Goal: Task Accomplishment & Management: Complete application form

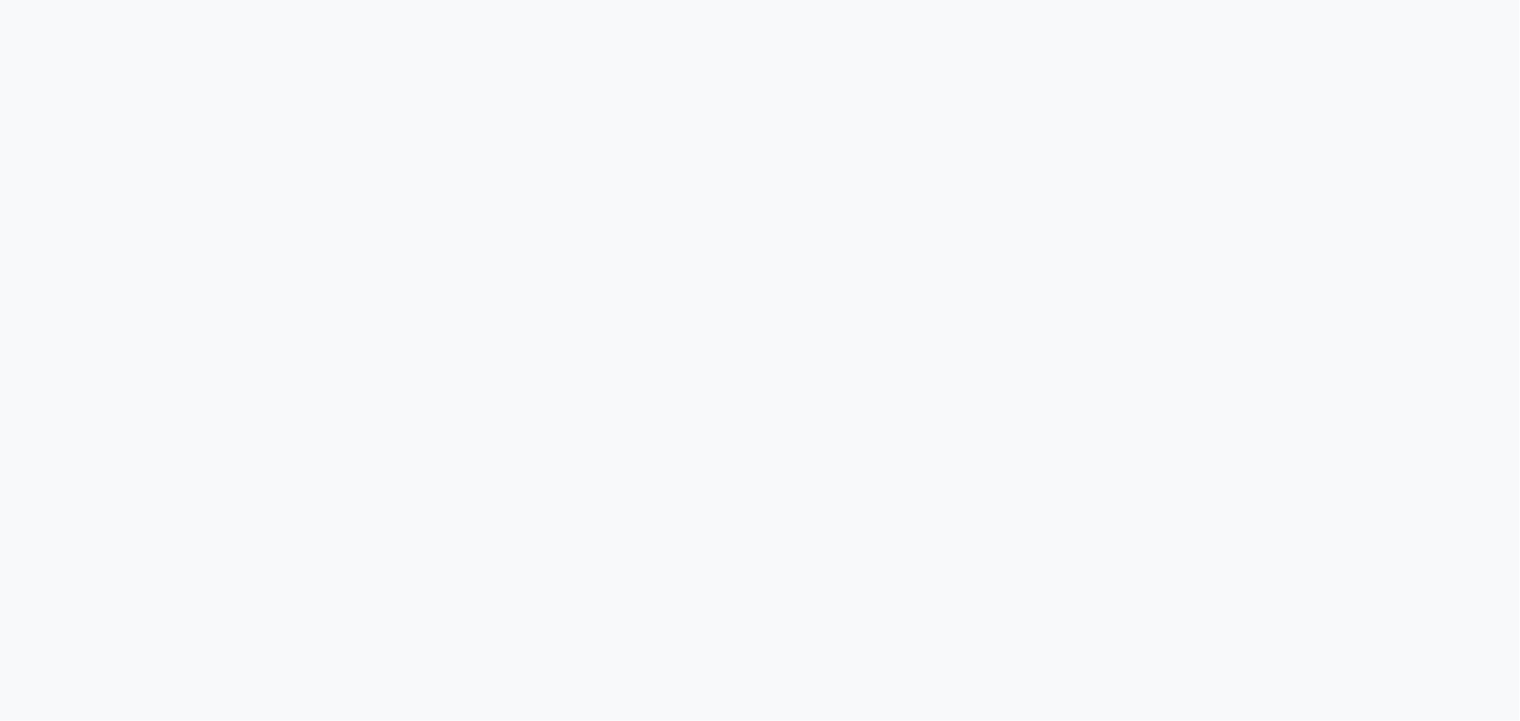
select select "7205"
select select "service"
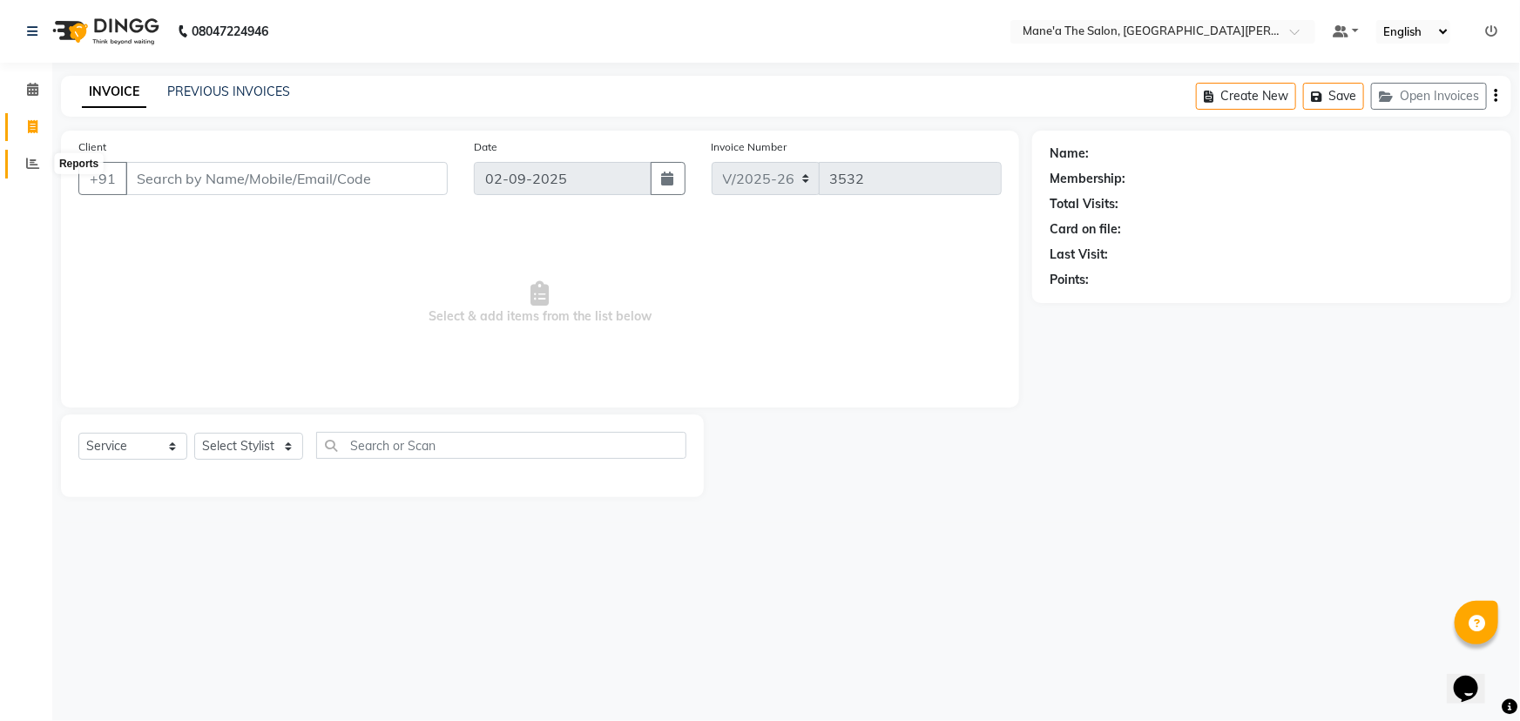
click at [34, 163] on icon at bounding box center [32, 163] width 13 height 13
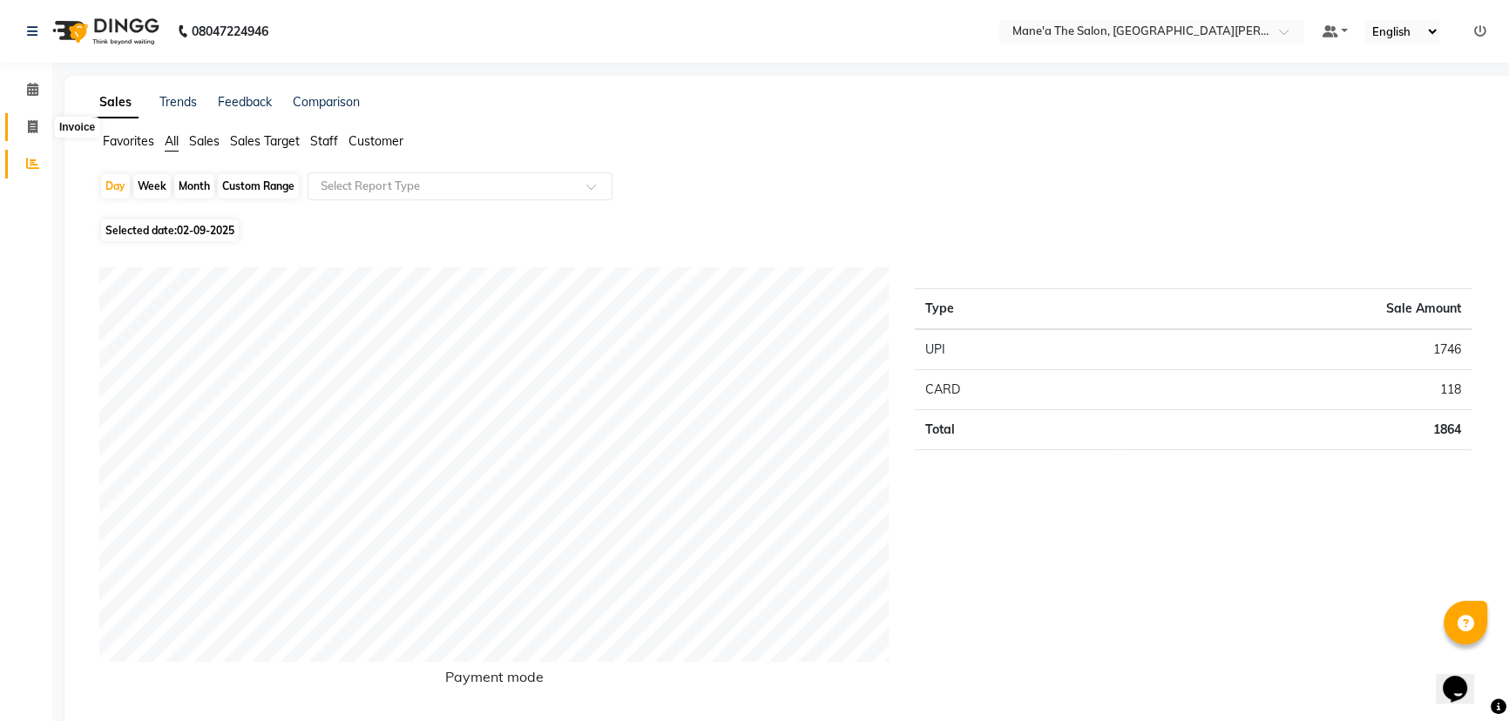
click at [28, 125] on icon at bounding box center [33, 126] width 10 height 13
select select "service"
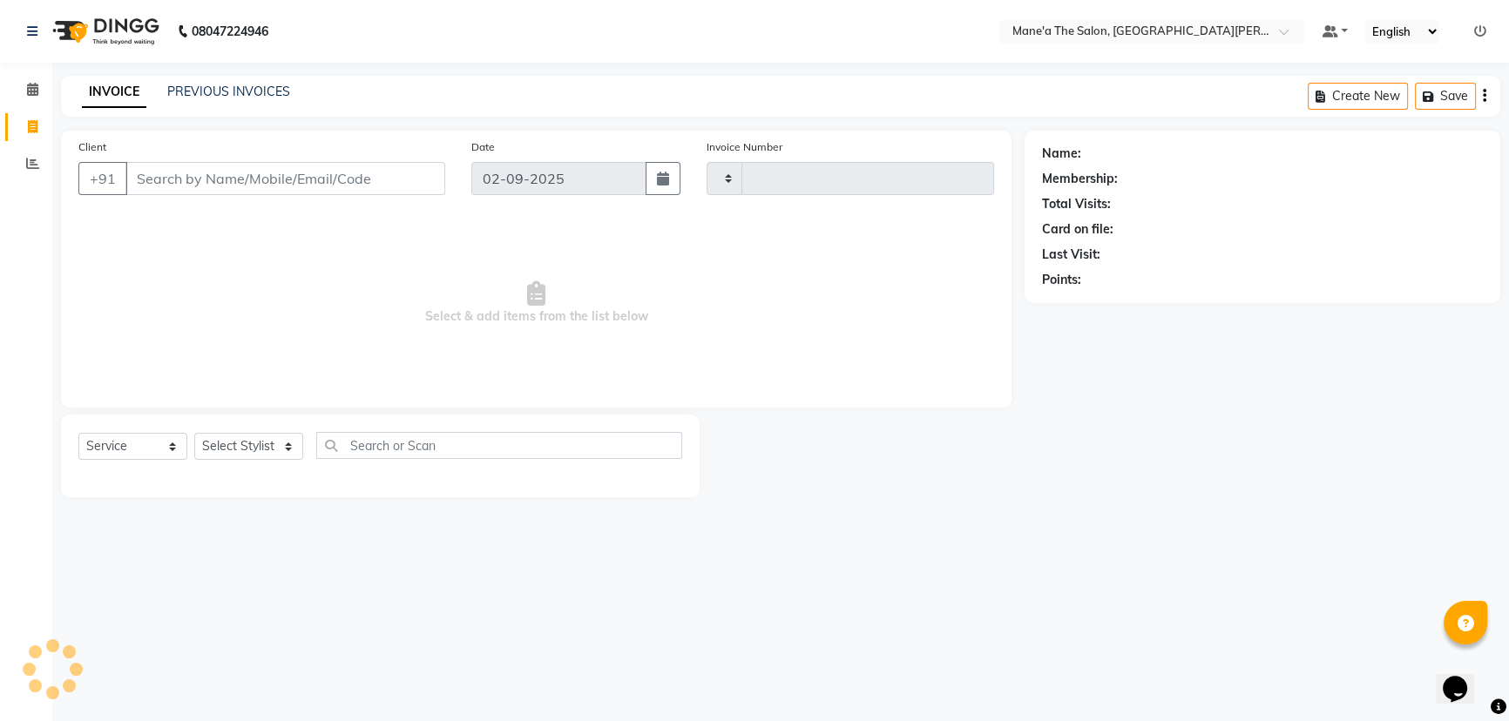
type input "3532"
select select "7205"
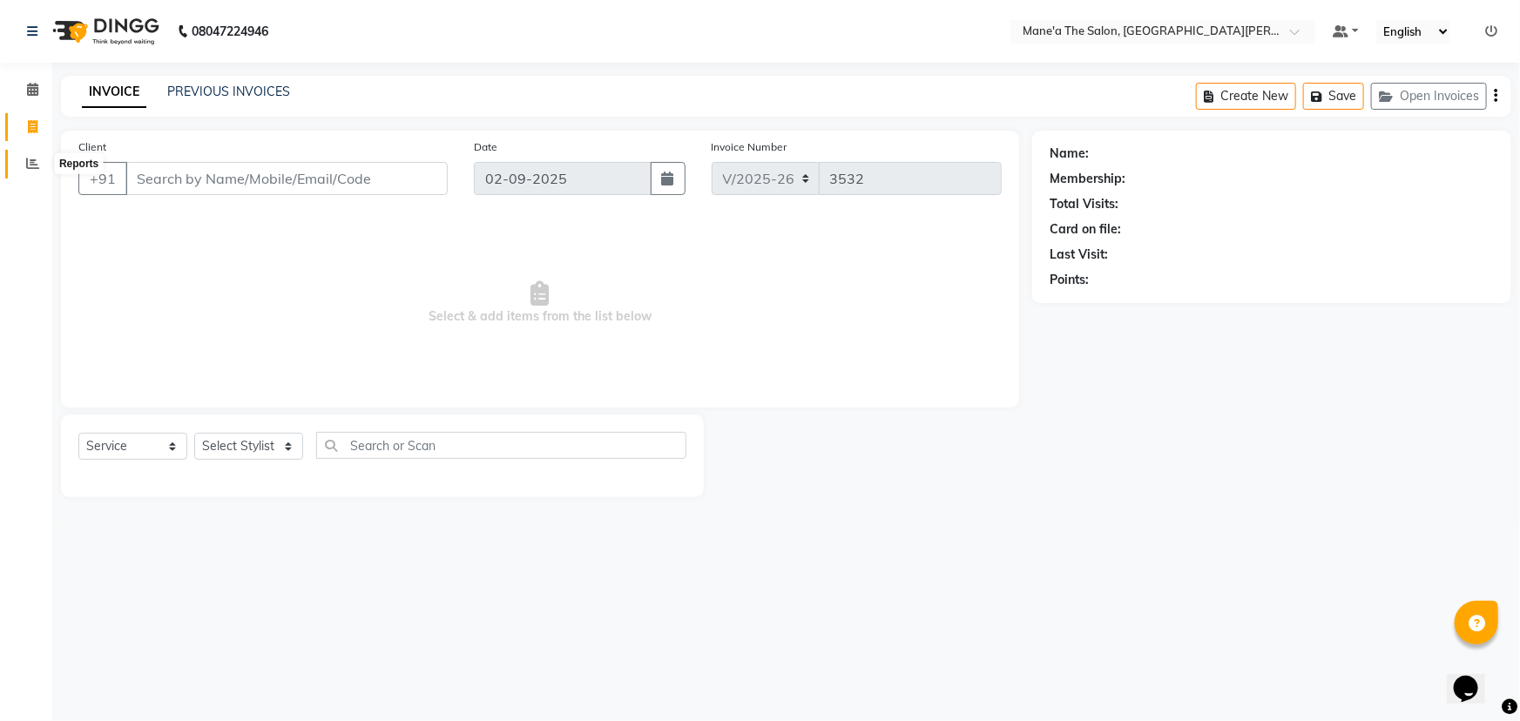
click at [35, 156] on span at bounding box center [32, 164] width 30 height 20
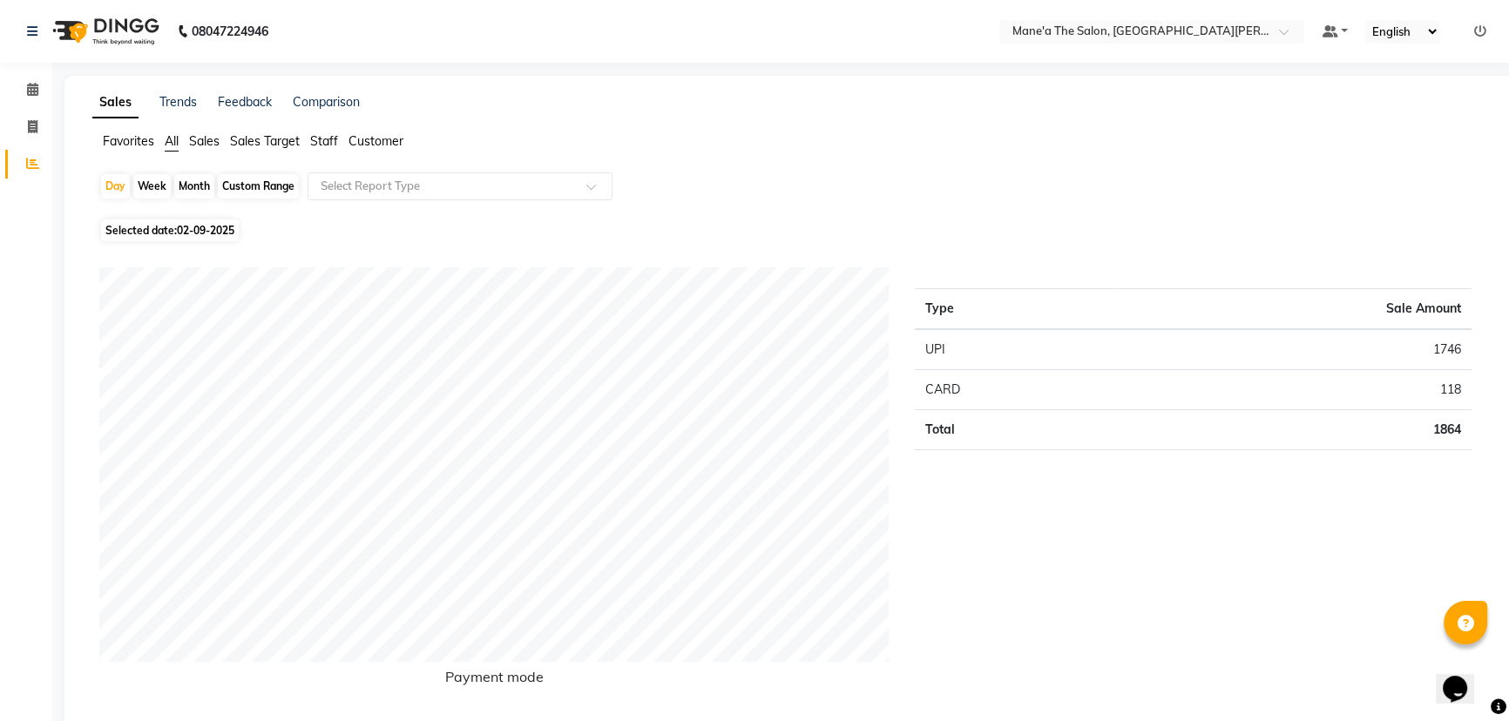
click at [157, 180] on div "Week" at bounding box center [151, 186] width 37 height 24
select select "9"
select select "2025"
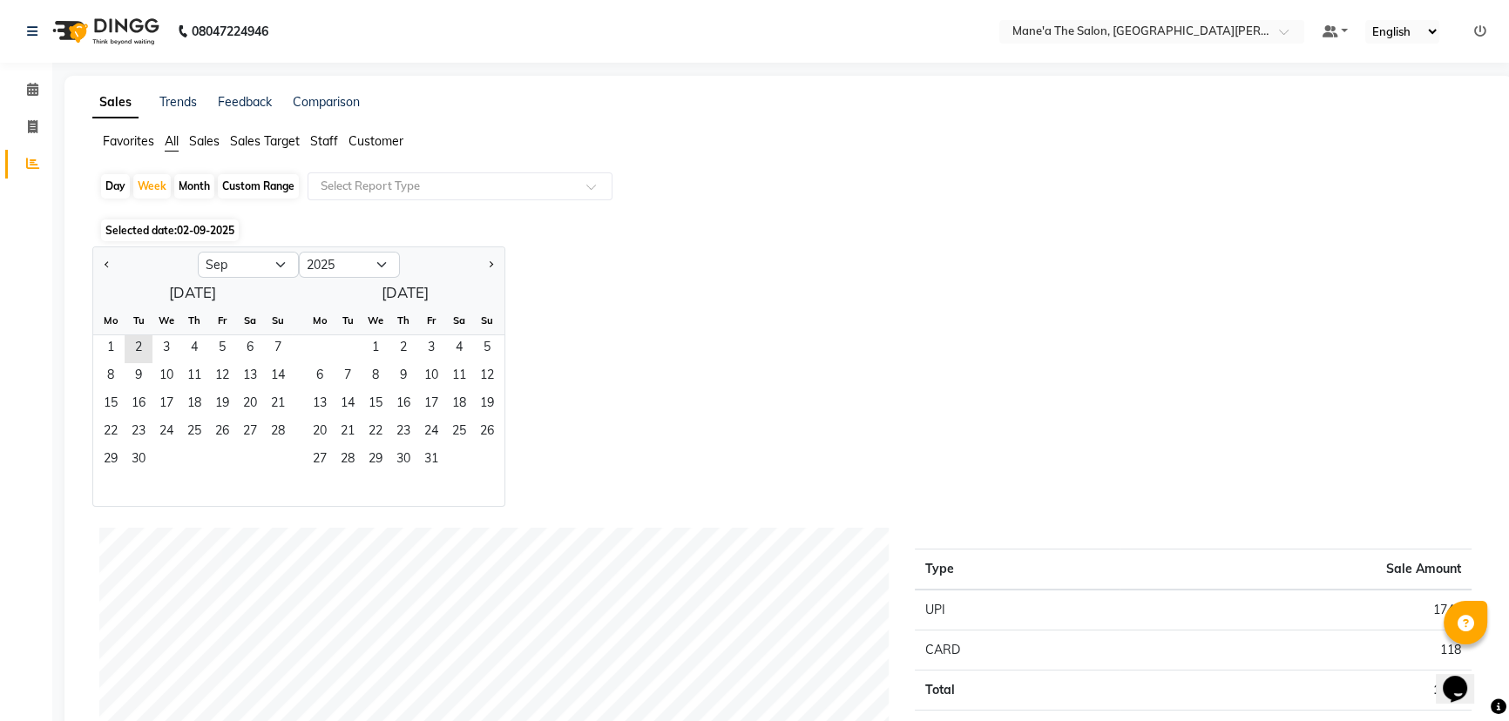
click at [185, 181] on div "Month" at bounding box center [194, 186] width 40 height 24
select select "9"
select select "2025"
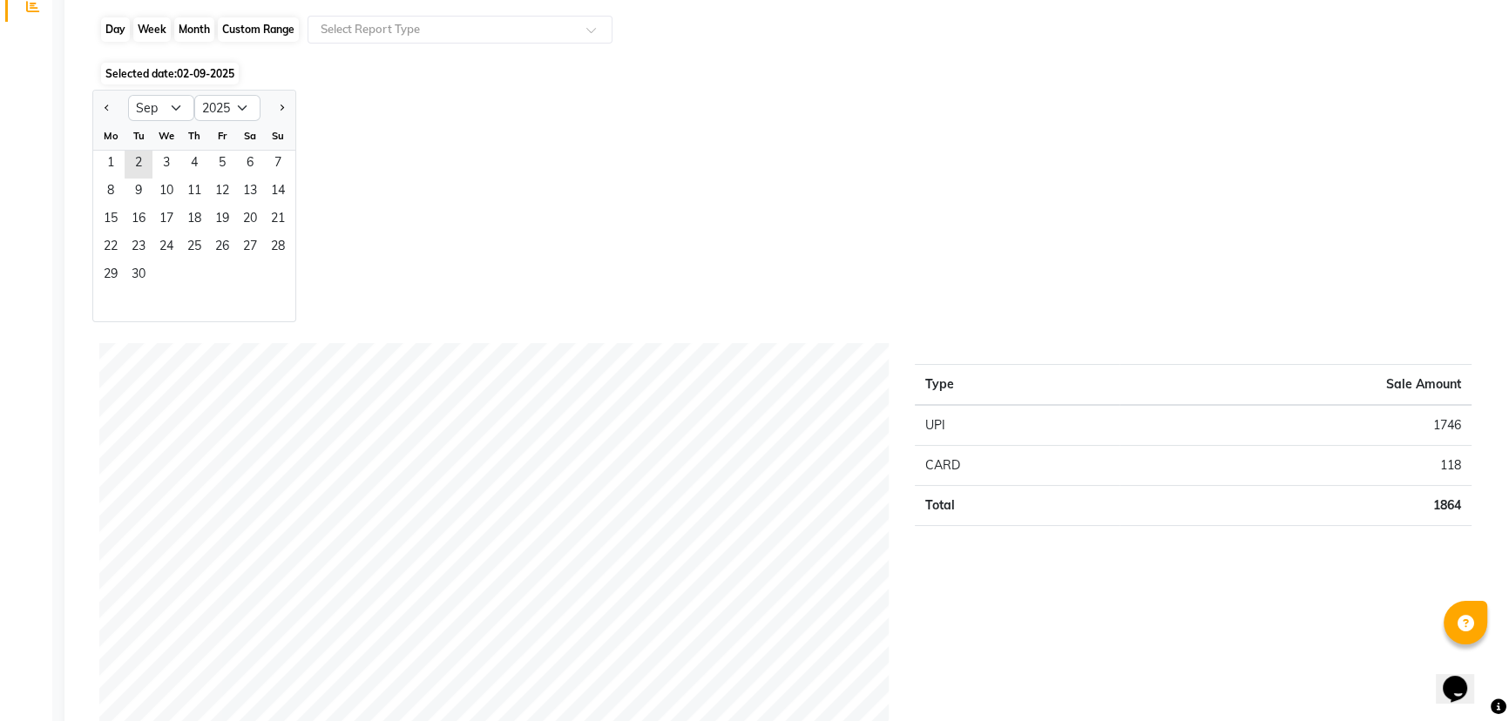
scroll to position [158, 0]
click at [118, 157] on span "1" at bounding box center [111, 164] width 28 height 28
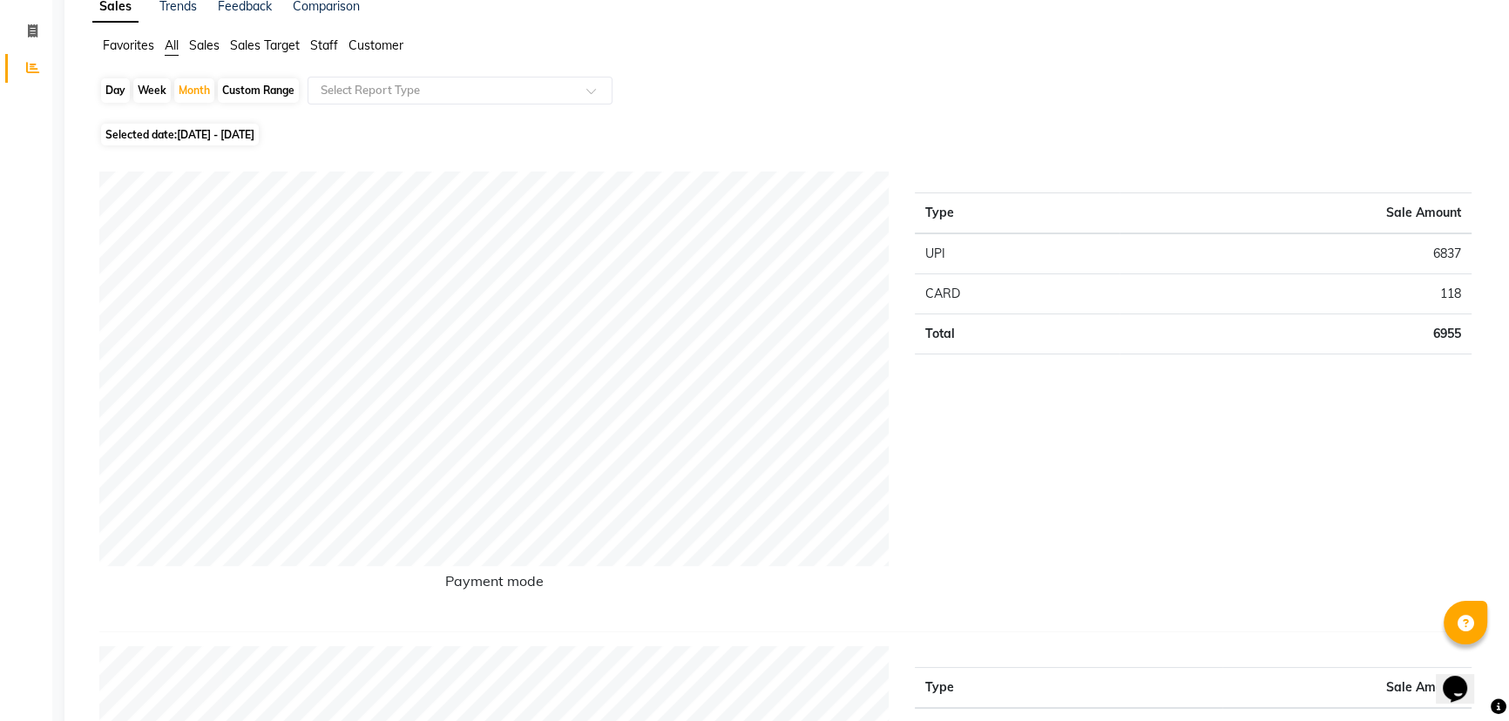
scroll to position [0, 0]
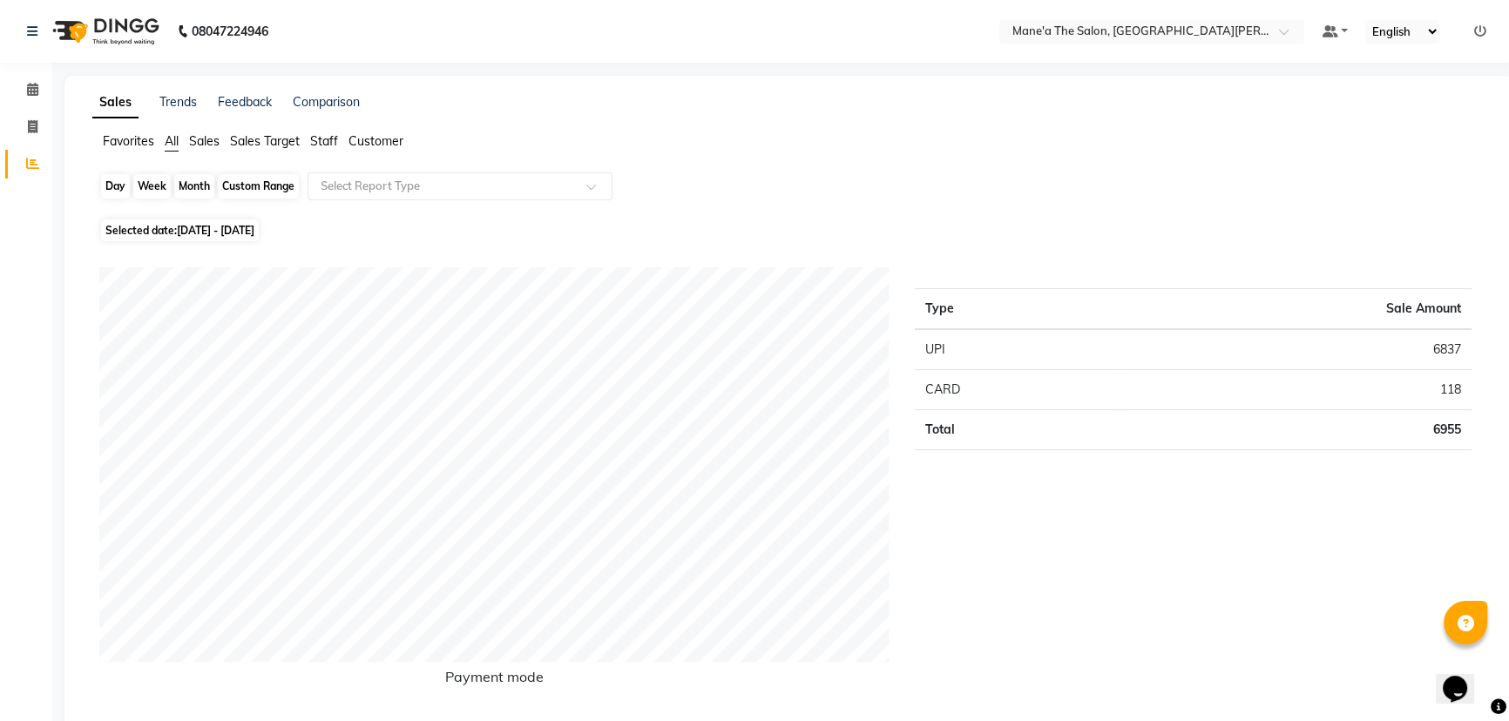
click at [186, 184] on div "Month" at bounding box center [194, 186] width 40 height 24
select select "9"
select select "2025"
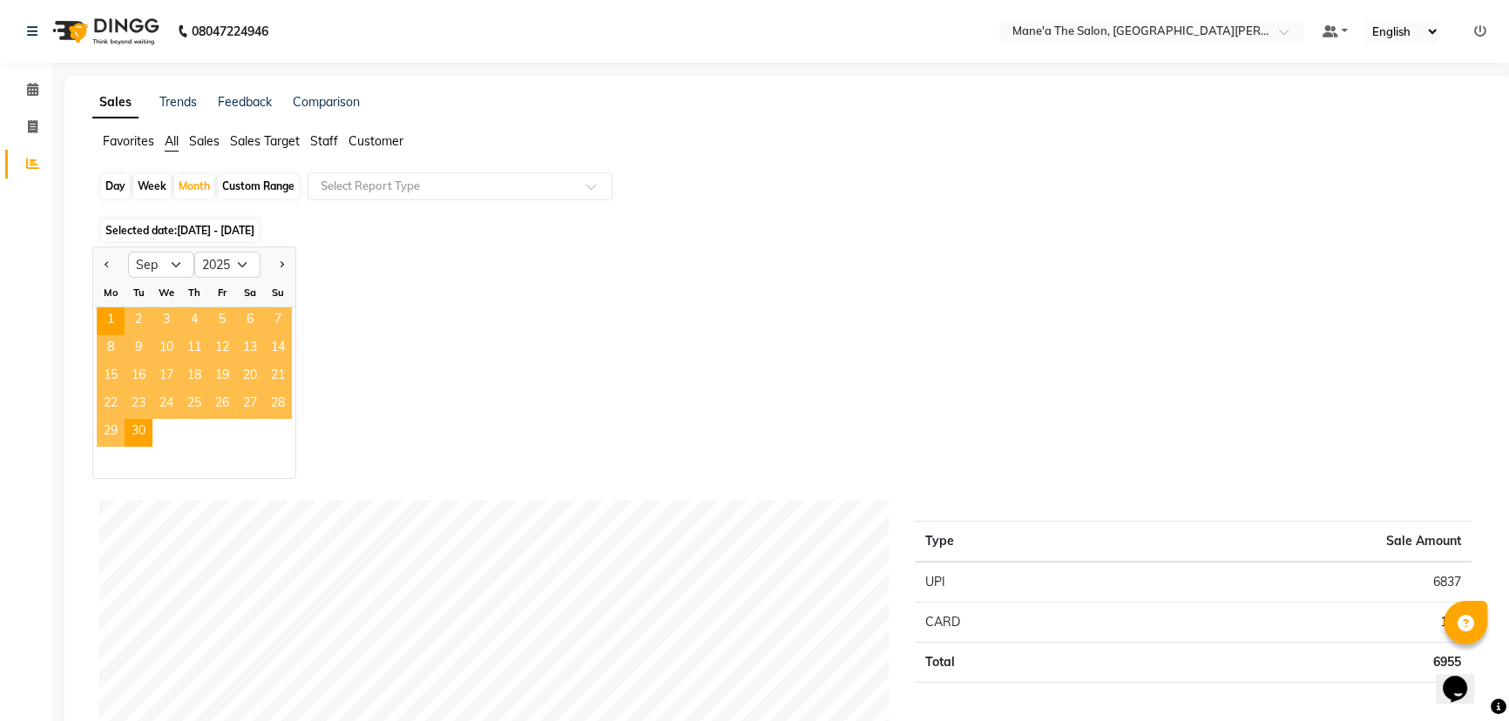
click at [140, 181] on div "Week" at bounding box center [151, 186] width 37 height 24
select select "9"
select select "2025"
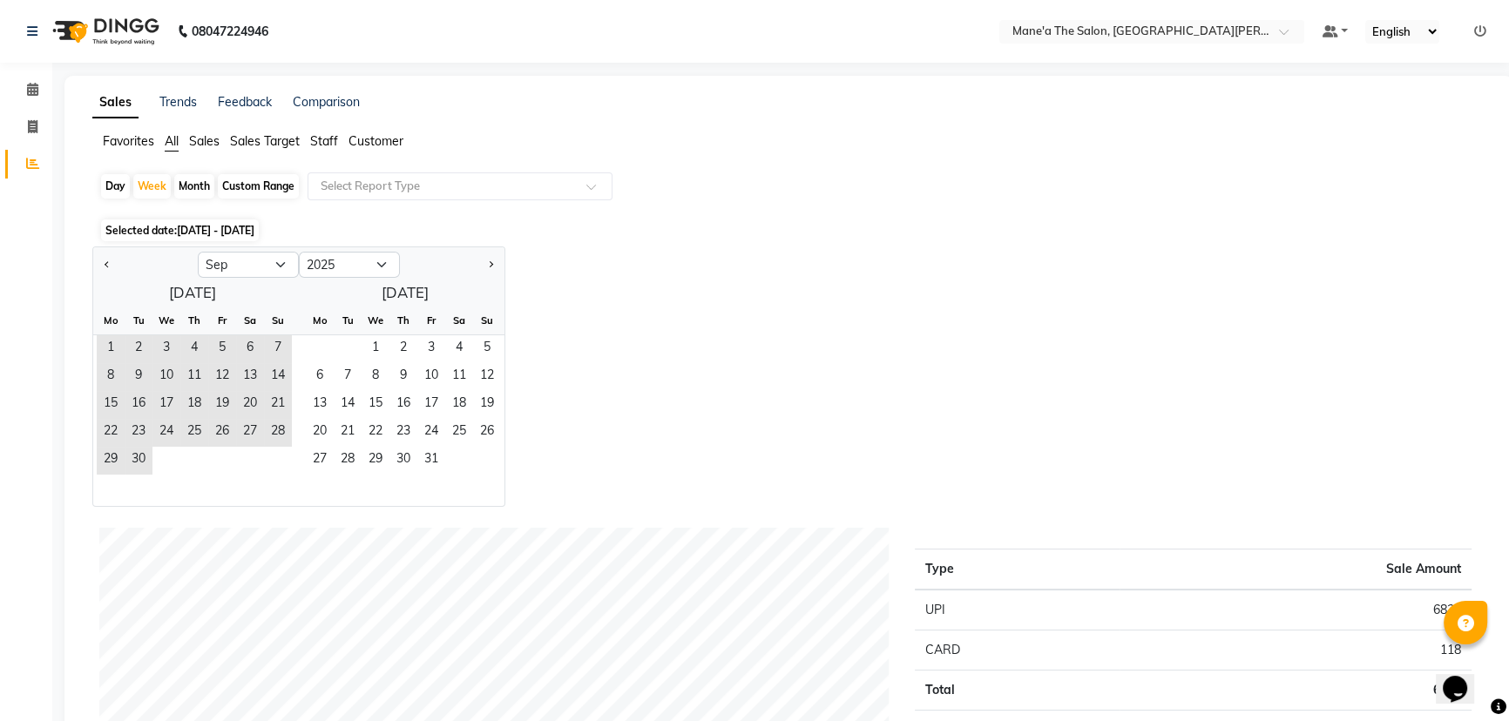
click at [124, 182] on div "Day" at bounding box center [115, 186] width 29 height 24
select select "9"
select select "2025"
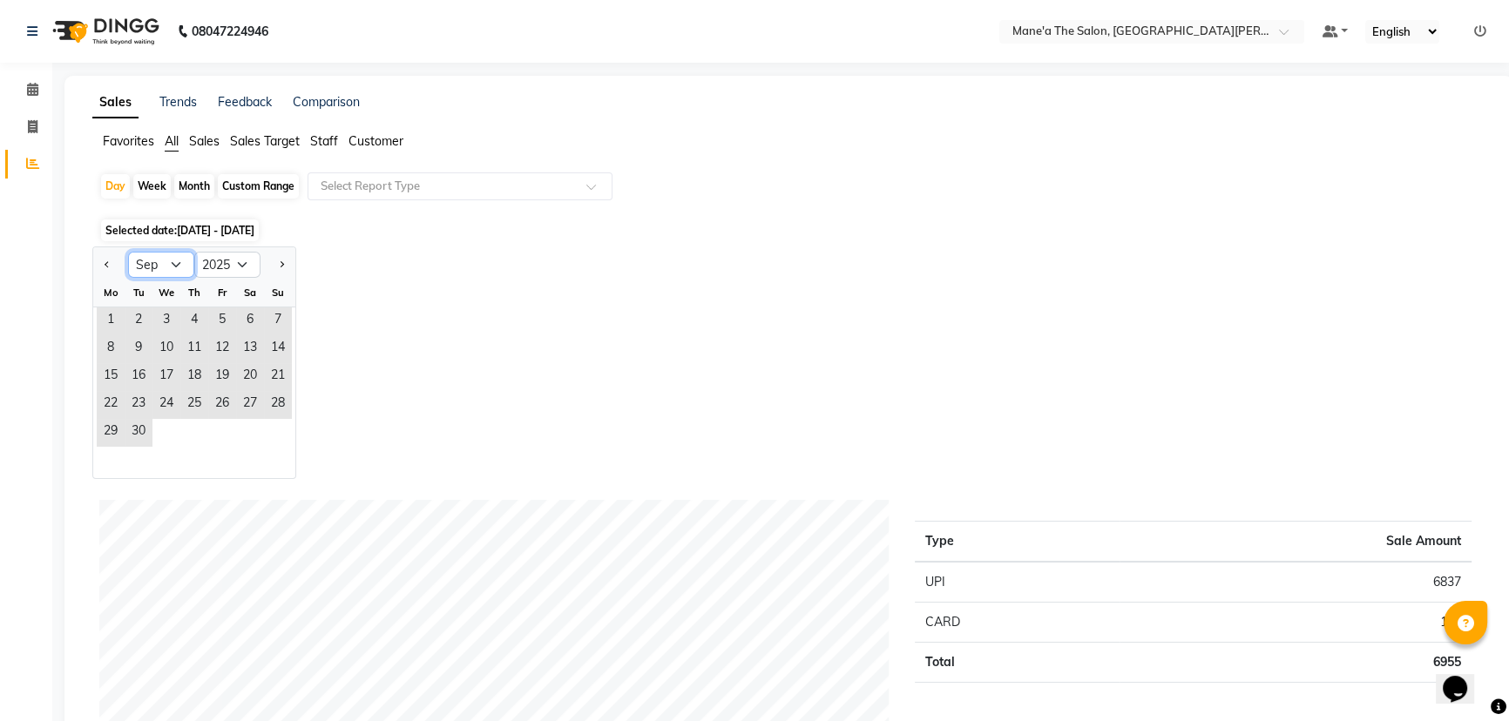
click at [179, 261] on select "Jan Feb Mar Apr May Jun Jul Aug Sep Oct Nov Dec" at bounding box center [161, 265] width 66 height 26
select select "8"
click at [128, 252] on select "Jan Feb Mar Apr May Jun Jul Aug Sep Oct Nov Dec" at bounding box center [161, 265] width 66 height 26
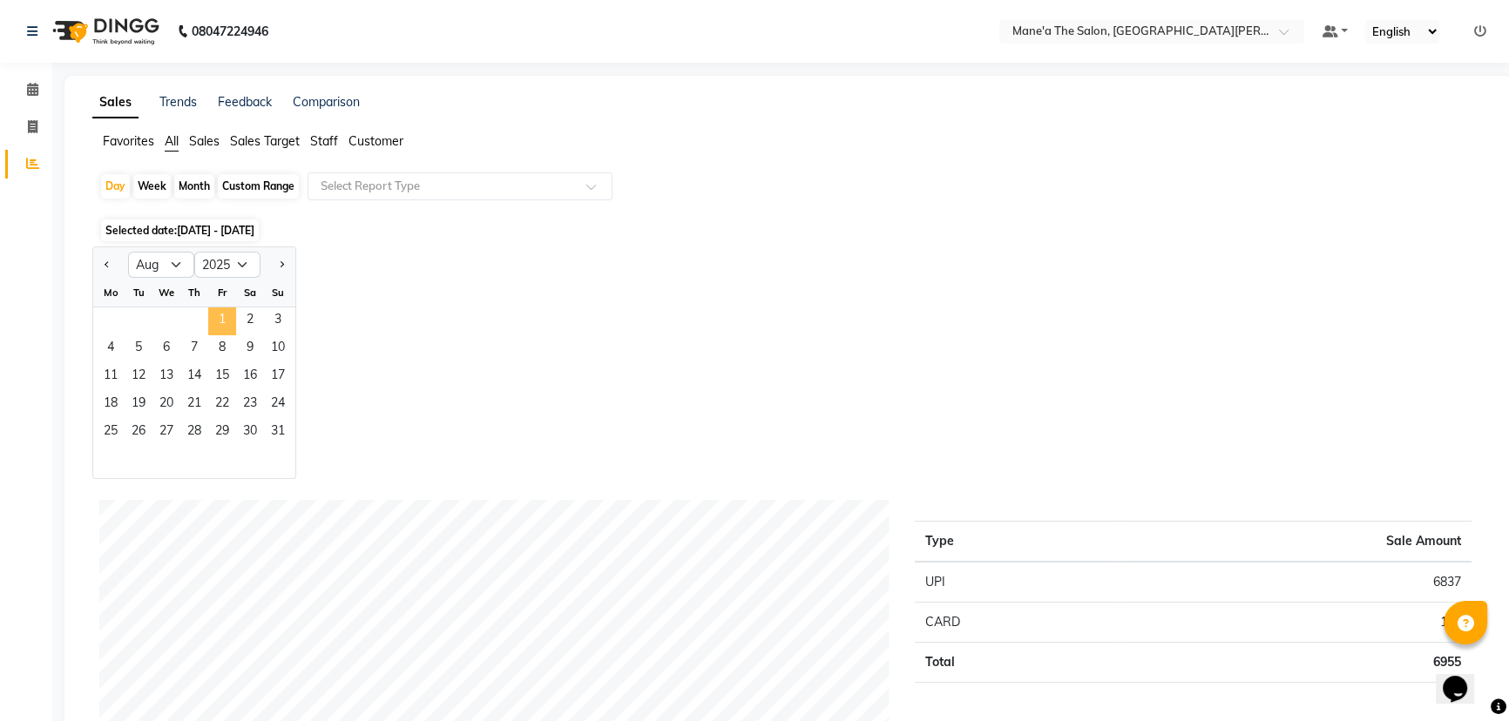
click at [228, 330] on span "1" at bounding box center [222, 322] width 28 height 28
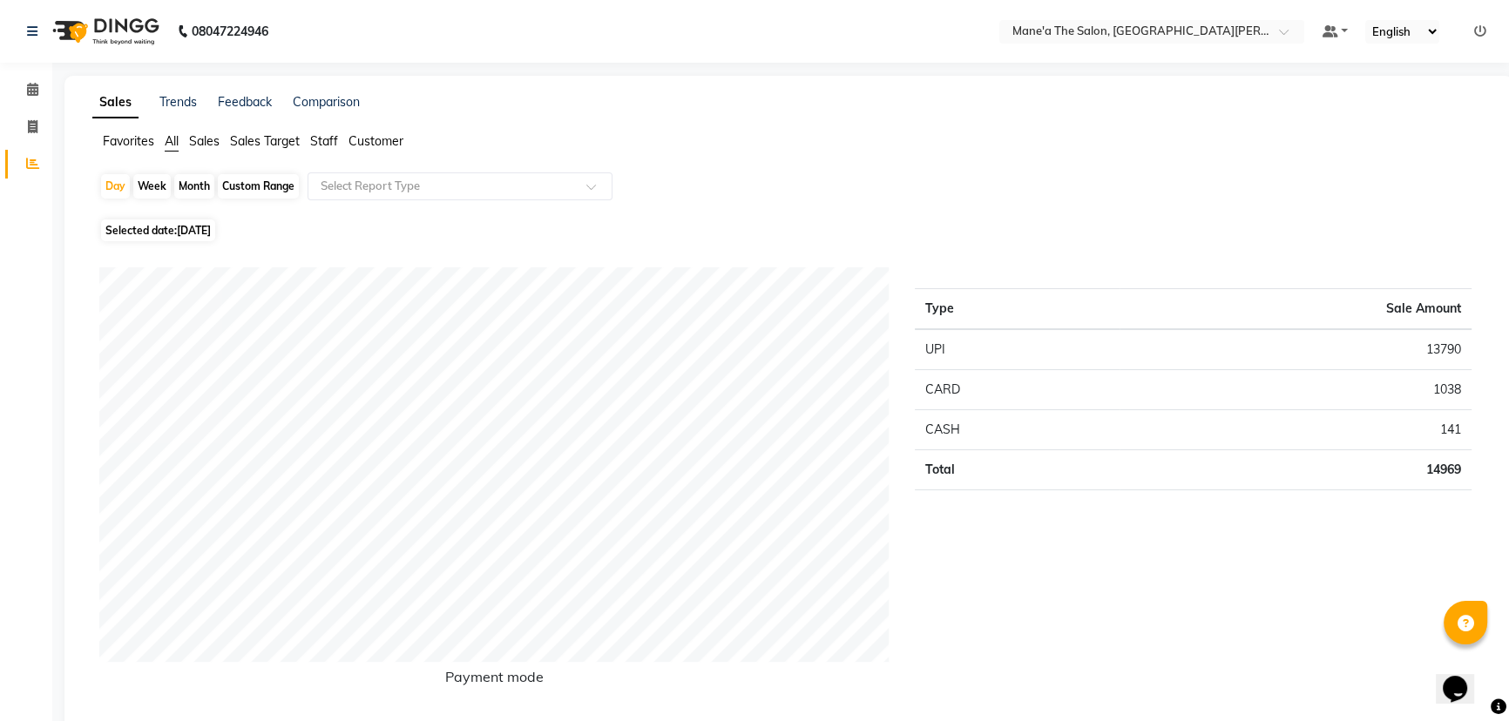
click at [144, 185] on div "Week" at bounding box center [151, 186] width 37 height 24
select select "8"
select select "2025"
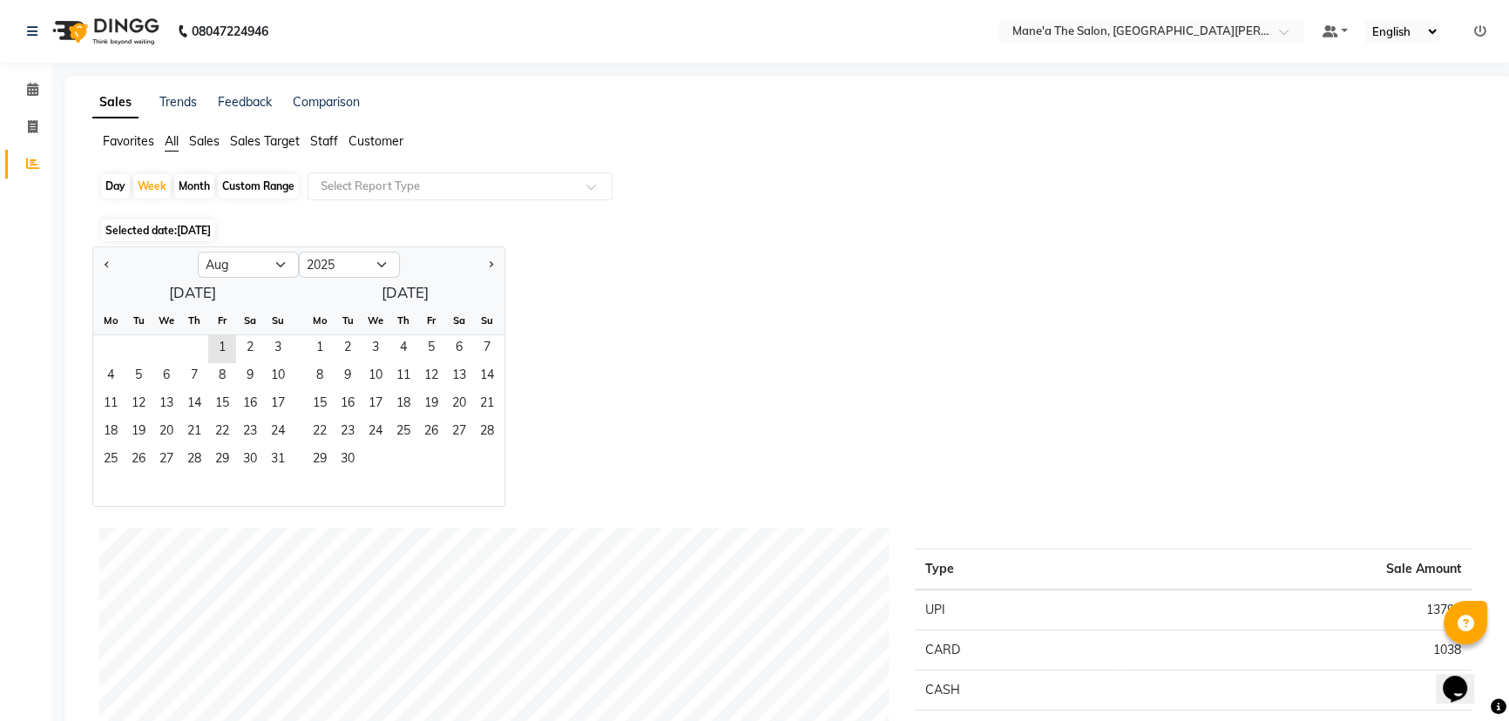
click at [120, 186] on div "Day" at bounding box center [115, 186] width 29 height 24
select select "8"
select select "2025"
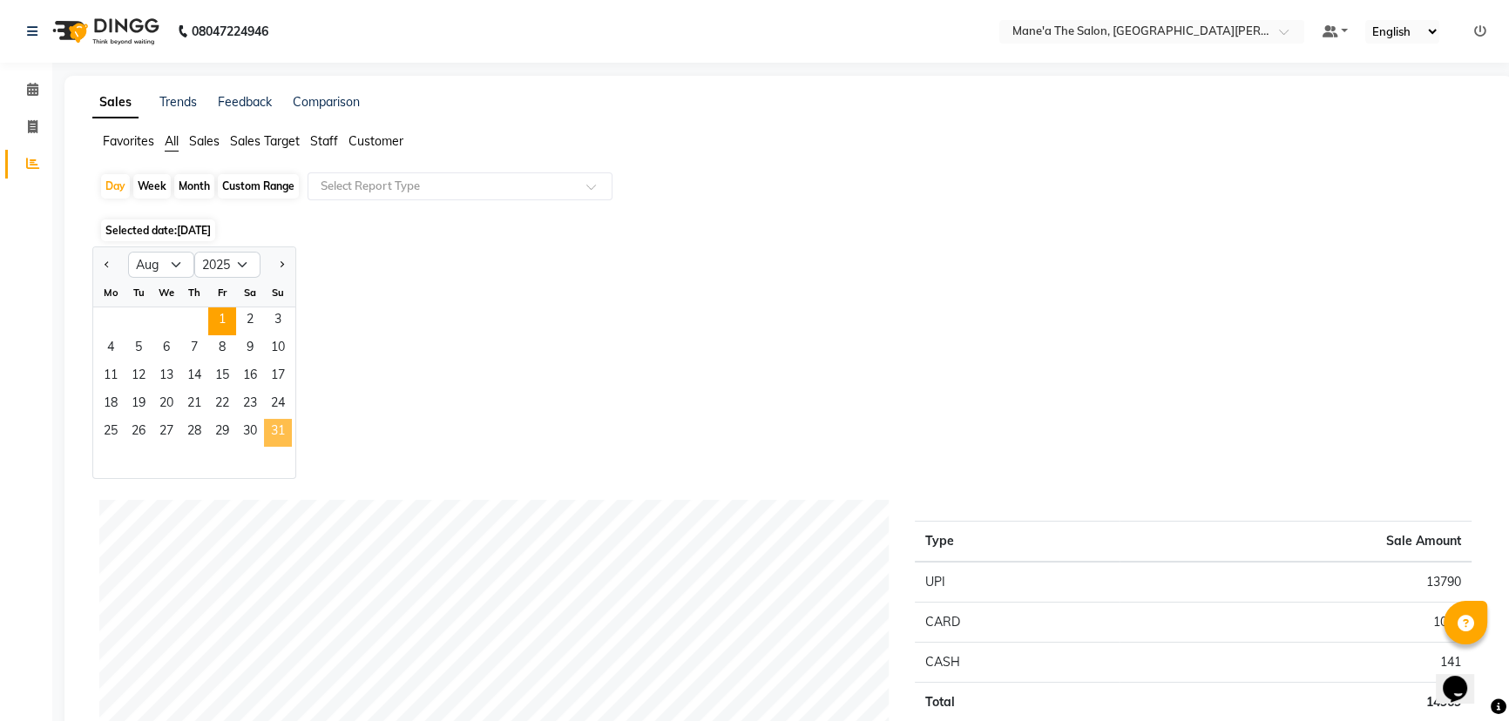
click at [267, 430] on span "31" at bounding box center [278, 433] width 28 height 28
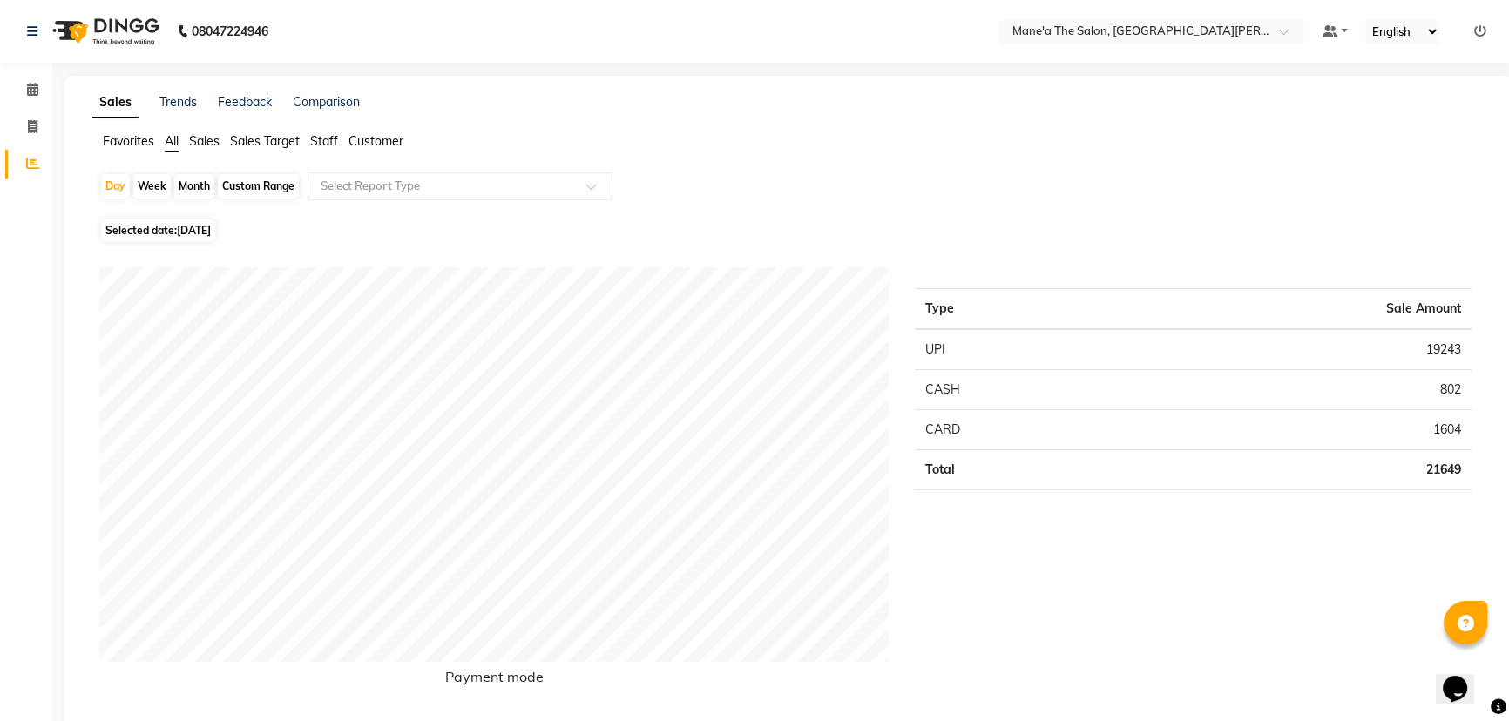
click at [146, 182] on div "Week" at bounding box center [151, 186] width 37 height 24
select select "8"
select select "2025"
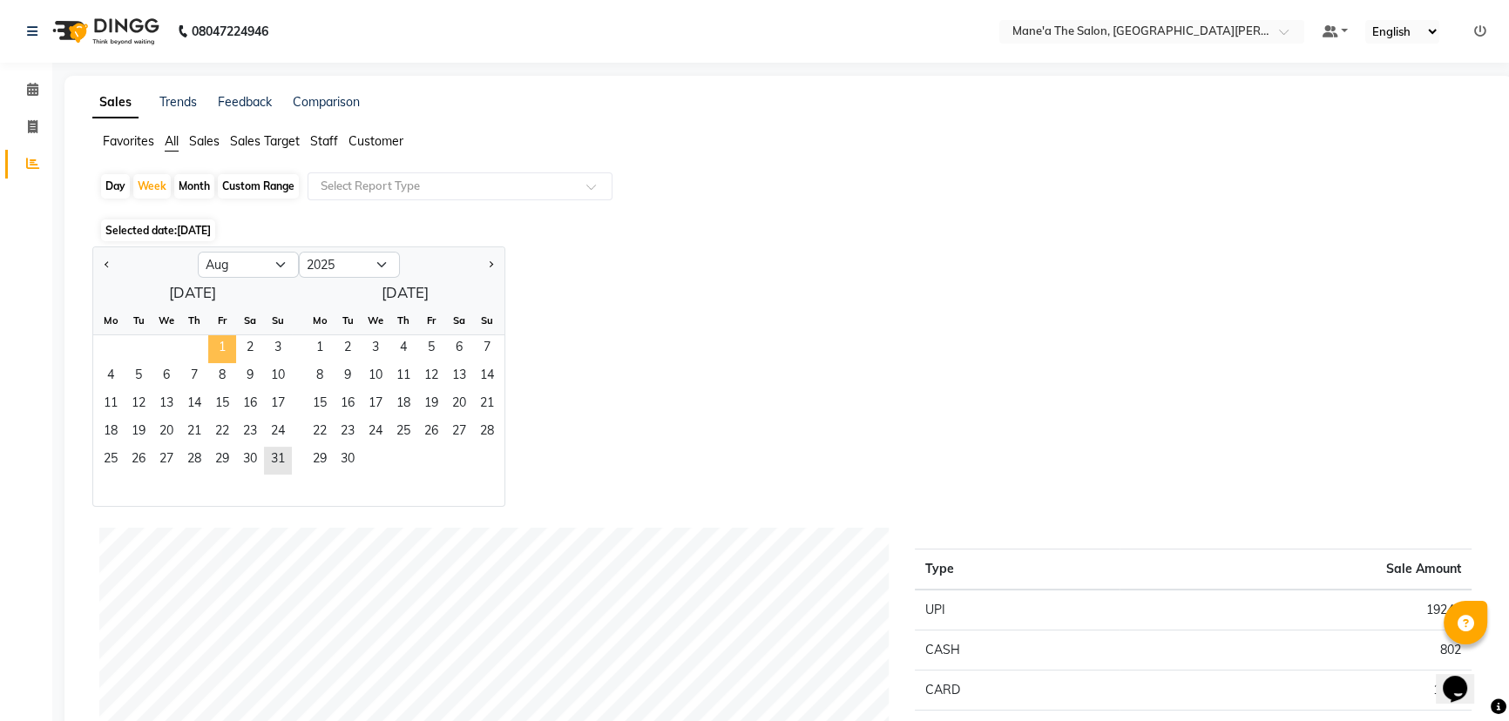
click at [226, 347] on span "1" at bounding box center [222, 349] width 28 height 28
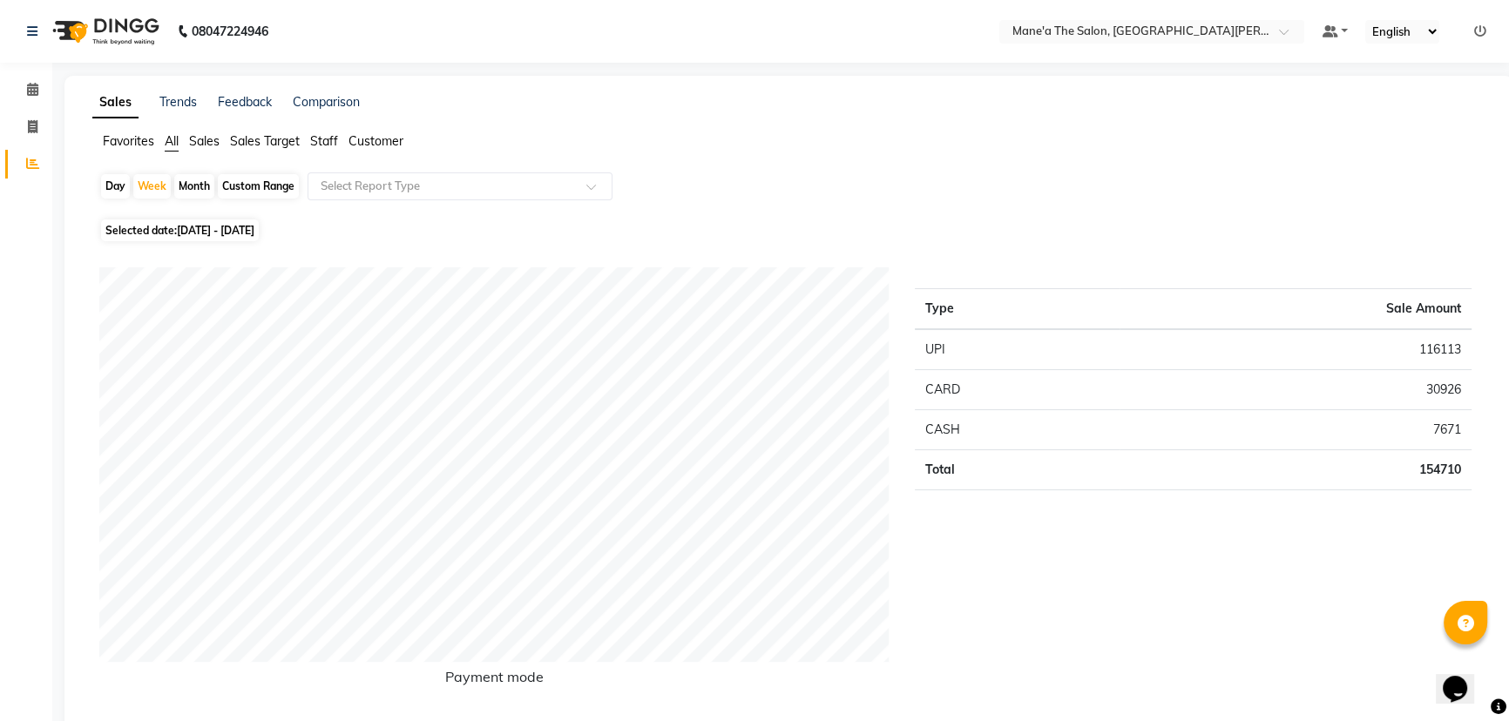
click at [114, 181] on div "Day" at bounding box center [115, 186] width 29 height 24
select select "8"
select select "2025"
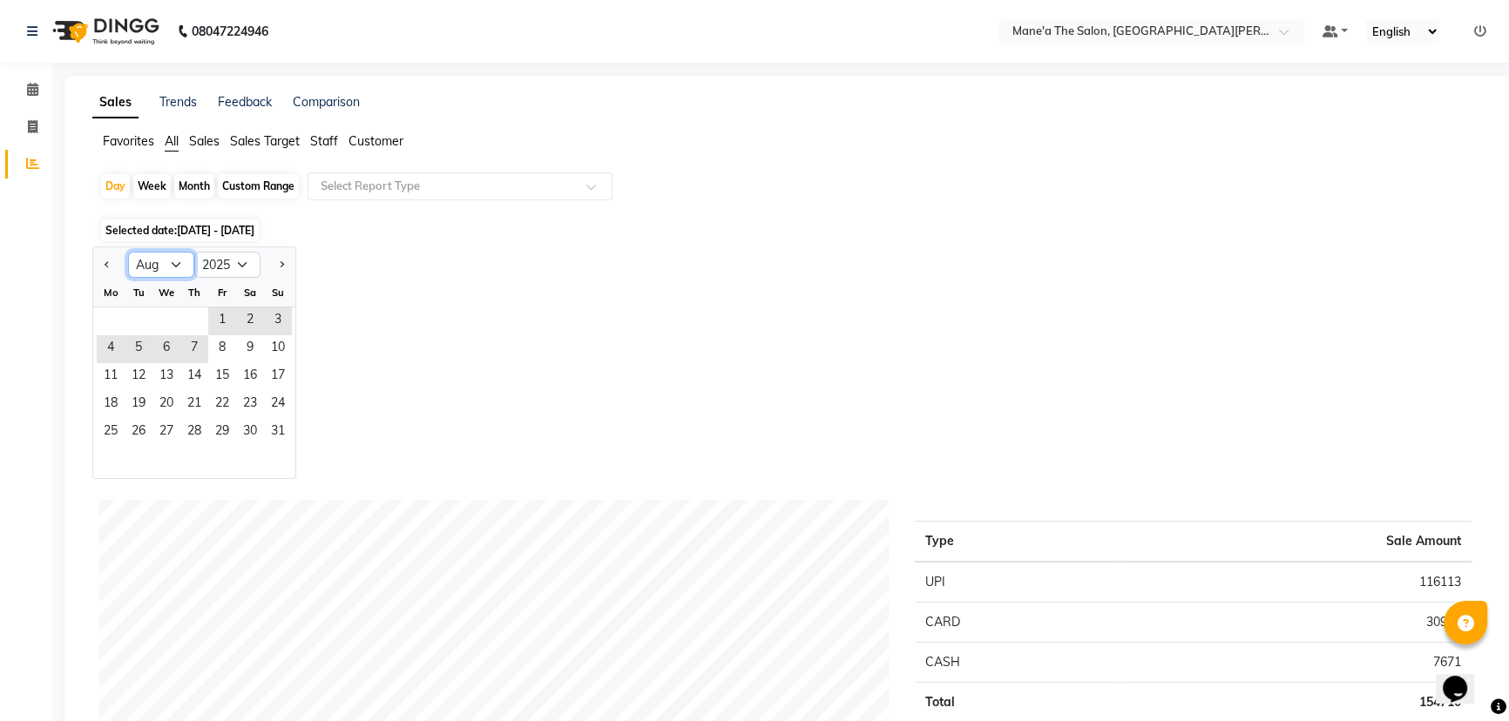
click at [177, 262] on select "Jan Feb Mar Apr May Jun Jul Aug Sep Oct Nov Dec" at bounding box center [161, 265] width 66 height 26
click at [171, 263] on select "Jan Feb Mar Apr May Jun Jul Aug Sep Oct Nov Dec" at bounding box center [161, 265] width 66 height 26
click at [176, 259] on select "Jan Feb Mar Apr May Jun Jul Aug Sep Oct Nov Dec" at bounding box center [161, 265] width 66 height 26
click at [128, 252] on select "Jan Feb Mar Apr May Jun Jul Aug Sep Oct Nov Dec" at bounding box center [161, 265] width 66 height 26
click at [178, 263] on select "Jan Feb Mar Apr May Jun Jul Aug Sep Oct Nov Dec" at bounding box center [161, 265] width 66 height 26
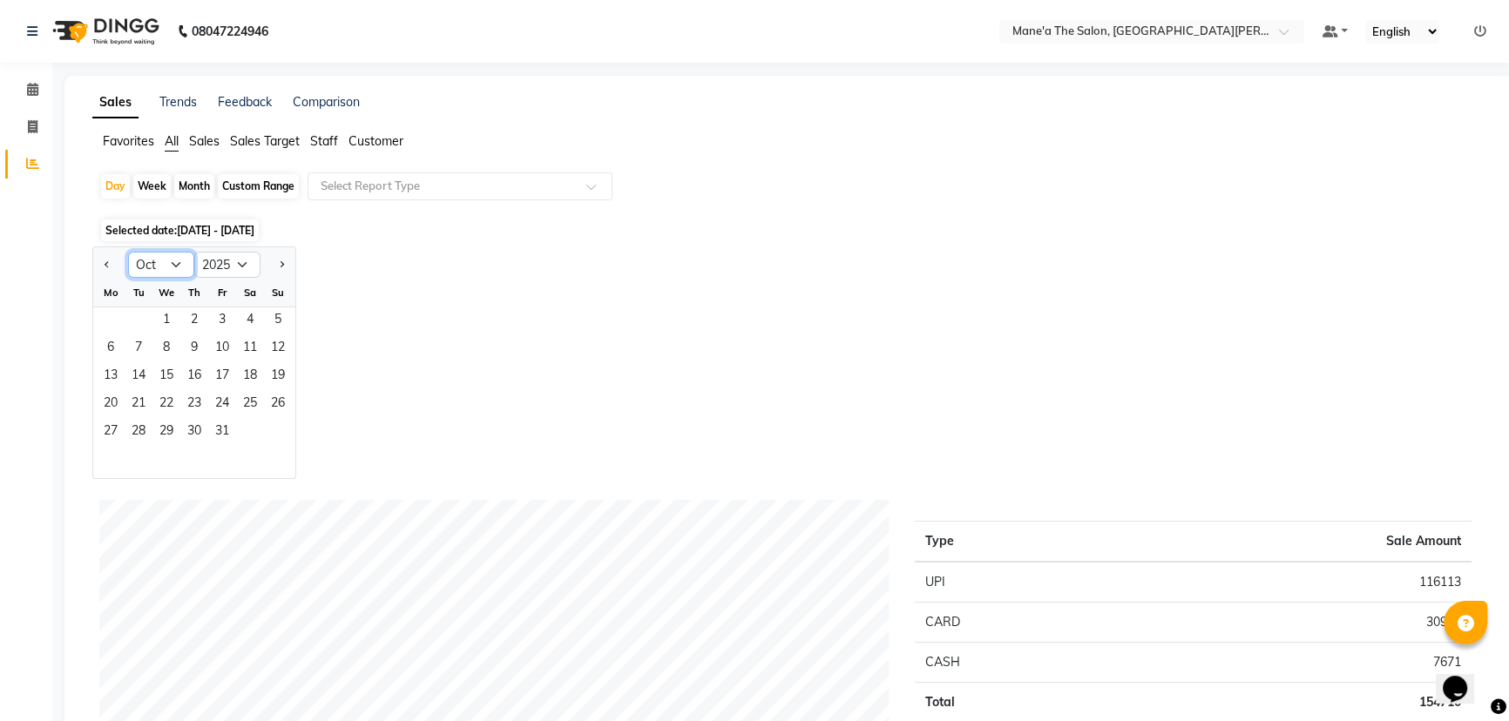
select select "9"
click at [128, 252] on select "Jan Feb Mar Apr May Jun Jul Aug Sep Oct Nov Dec" at bounding box center [161, 265] width 66 height 26
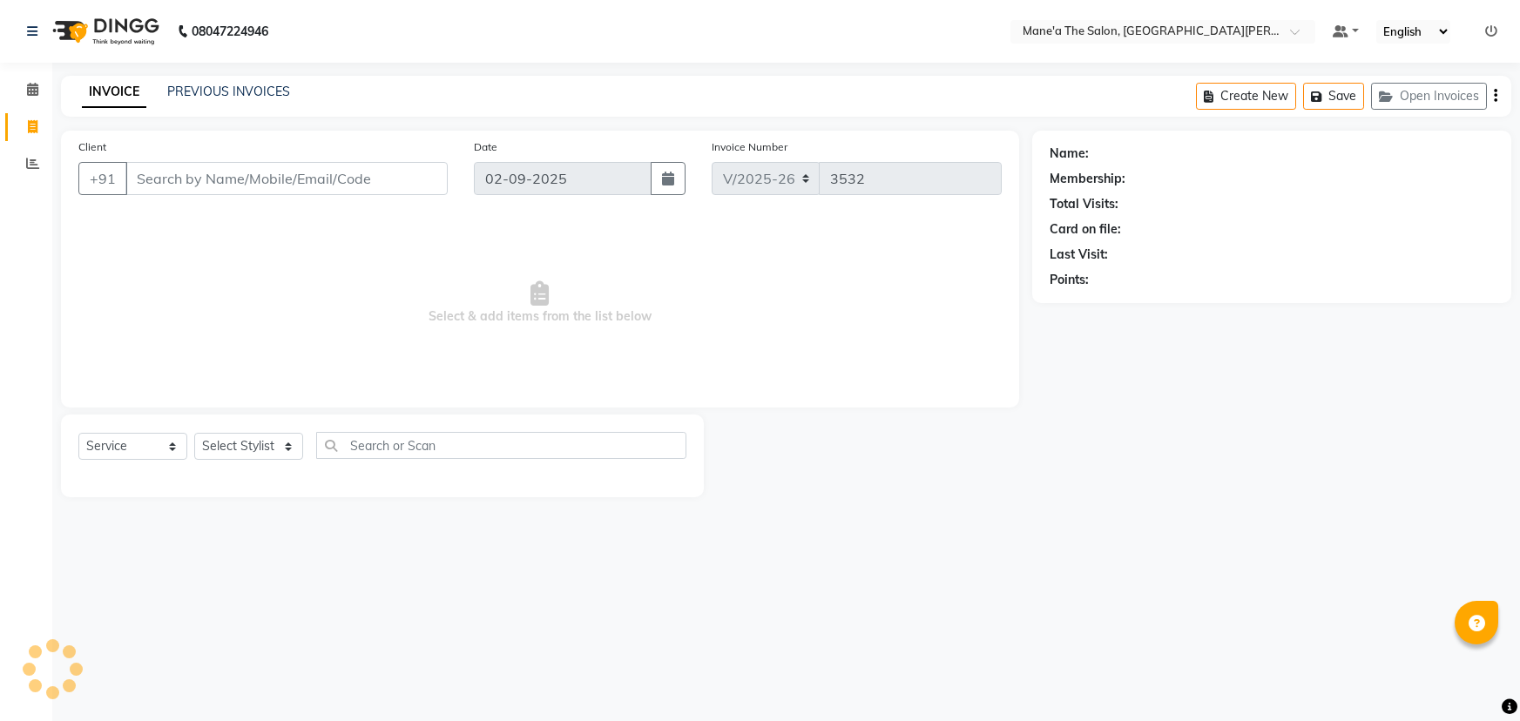
select select "7205"
select select "service"
click at [289, 448] on select "Select Stylist Anam Anil Faeam Junaid New Manager [PERSON_NAME] Owner Rani [PER…" at bounding box center [248, 446] width 109 height 27
select select "71352"
click at [194, 433] on select "Select Stylist Anam Anil Faeam Junaid New Manager [PERSON_NAME] Owner Rani [PER…" at bounding box center [248, 446] width 109 height 27
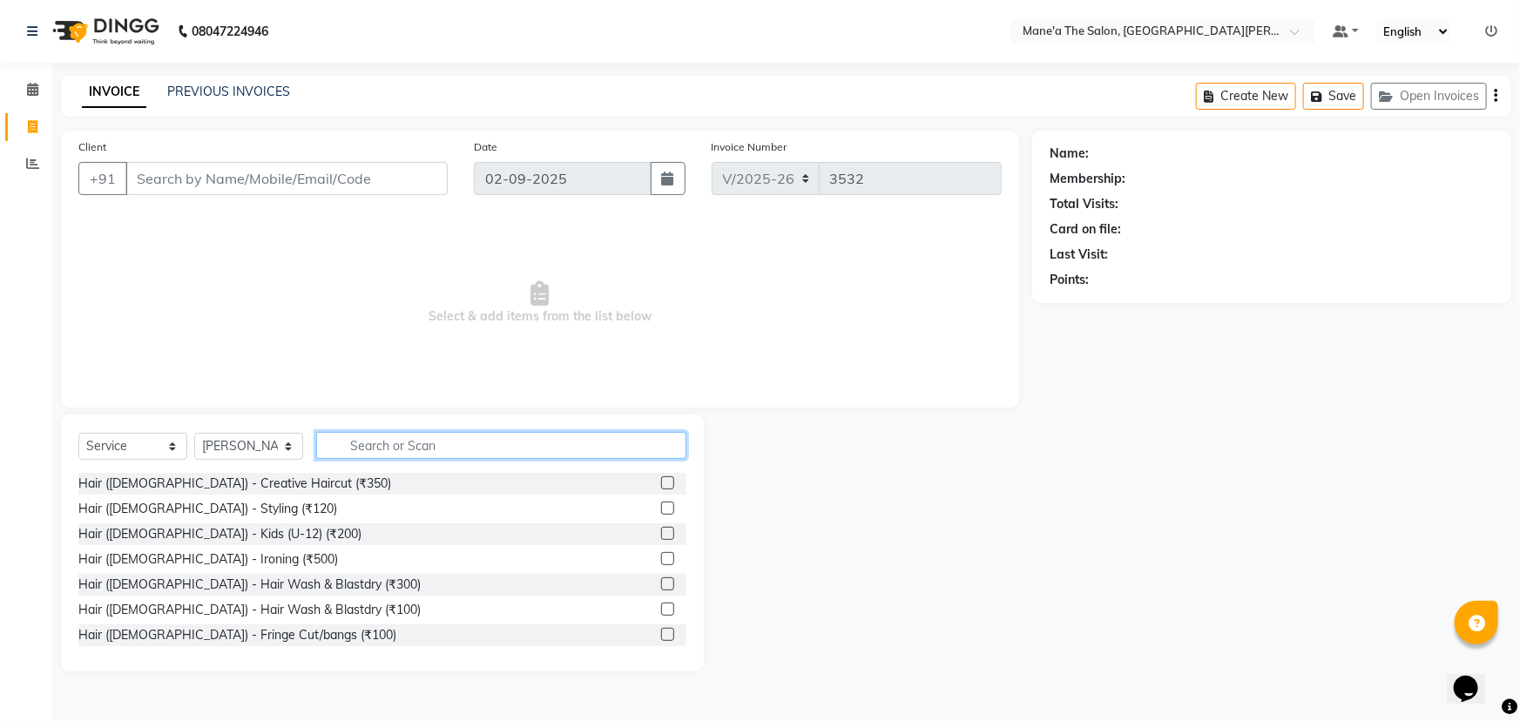
click at [349, 446] on input "text" at bounding box center [501, 445] width 370 height 27
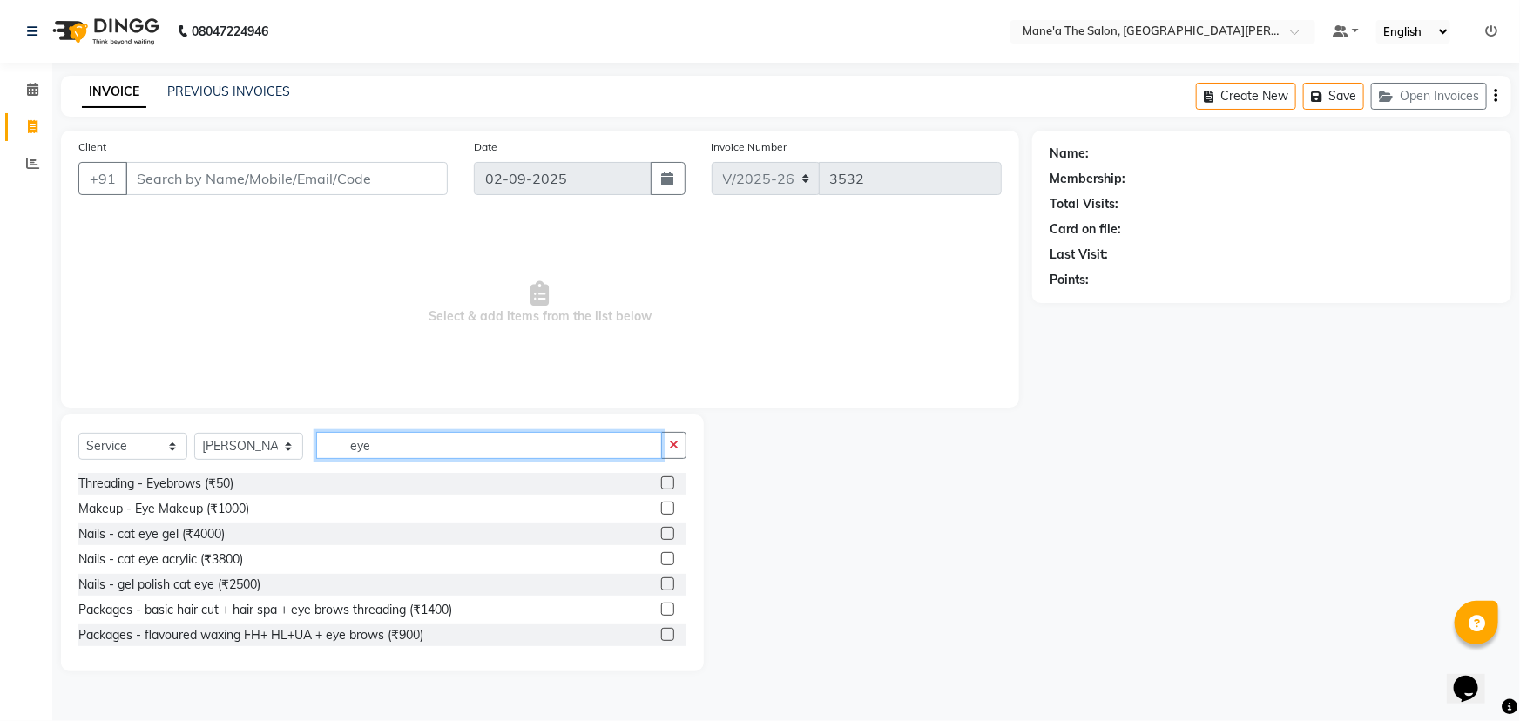
type input "eye"
click at [661, 482] on label at bounding box center [667, 483] width 13 height 13
click at [661, 482] on input "checkbox" at bounding box center [666, 483] width 11 height 11
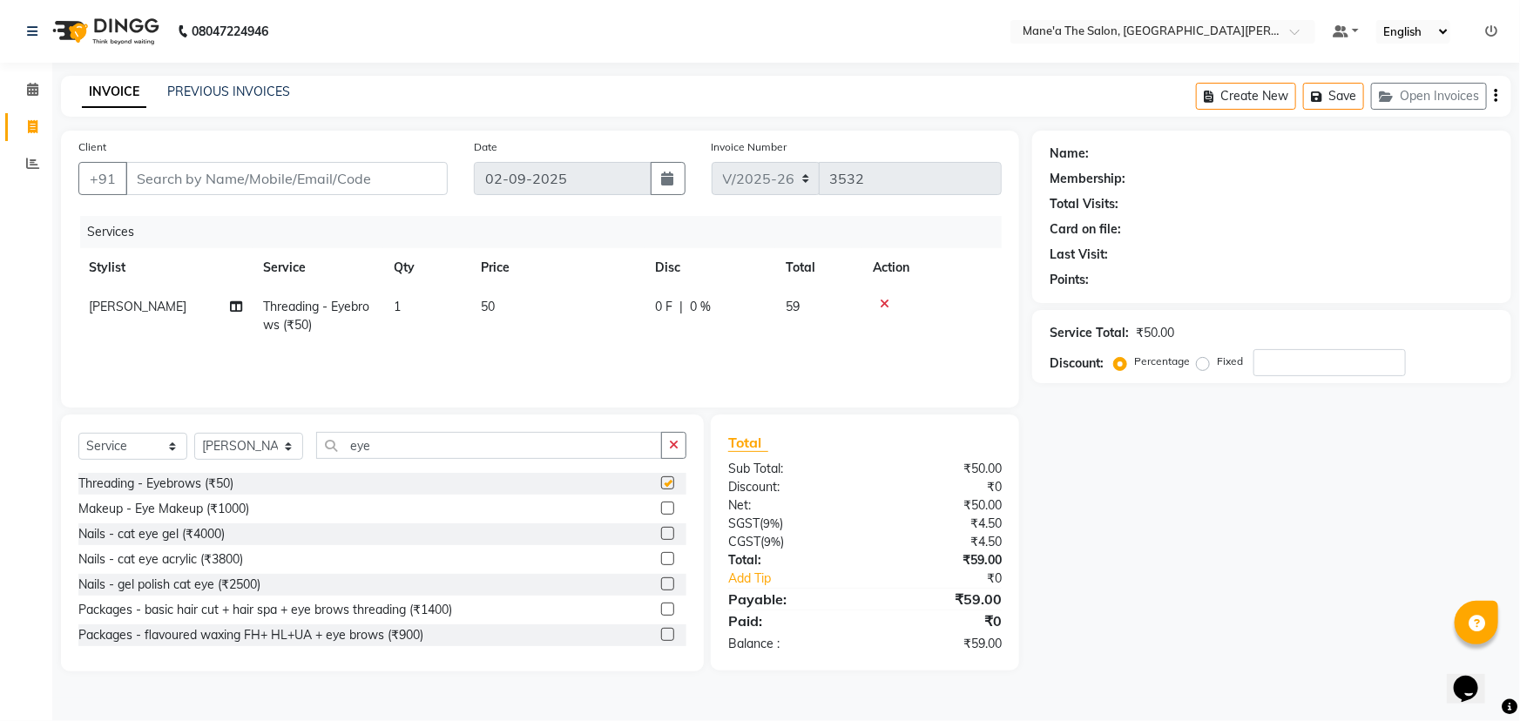
checkbox input "false"
click at [423, 443] on input "eye" at bounding box center [489, 445] width 346 height 27
type input "e"
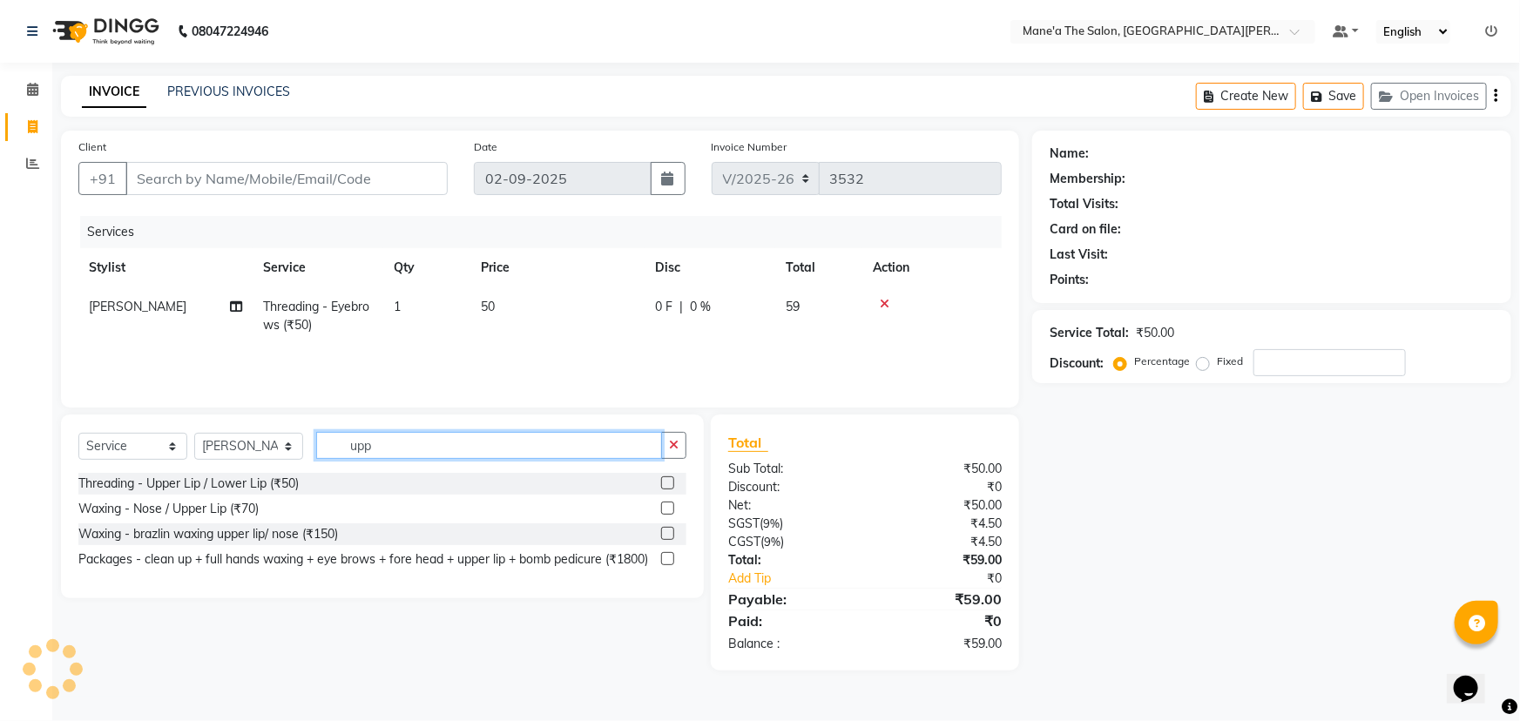
type input "upp"
click at [664, 485] on label at bounding box center [667, 483] width 13 height 13
click at [664, 485] on input "checkbox" at bounding box center [666, 483] width 11 height 11
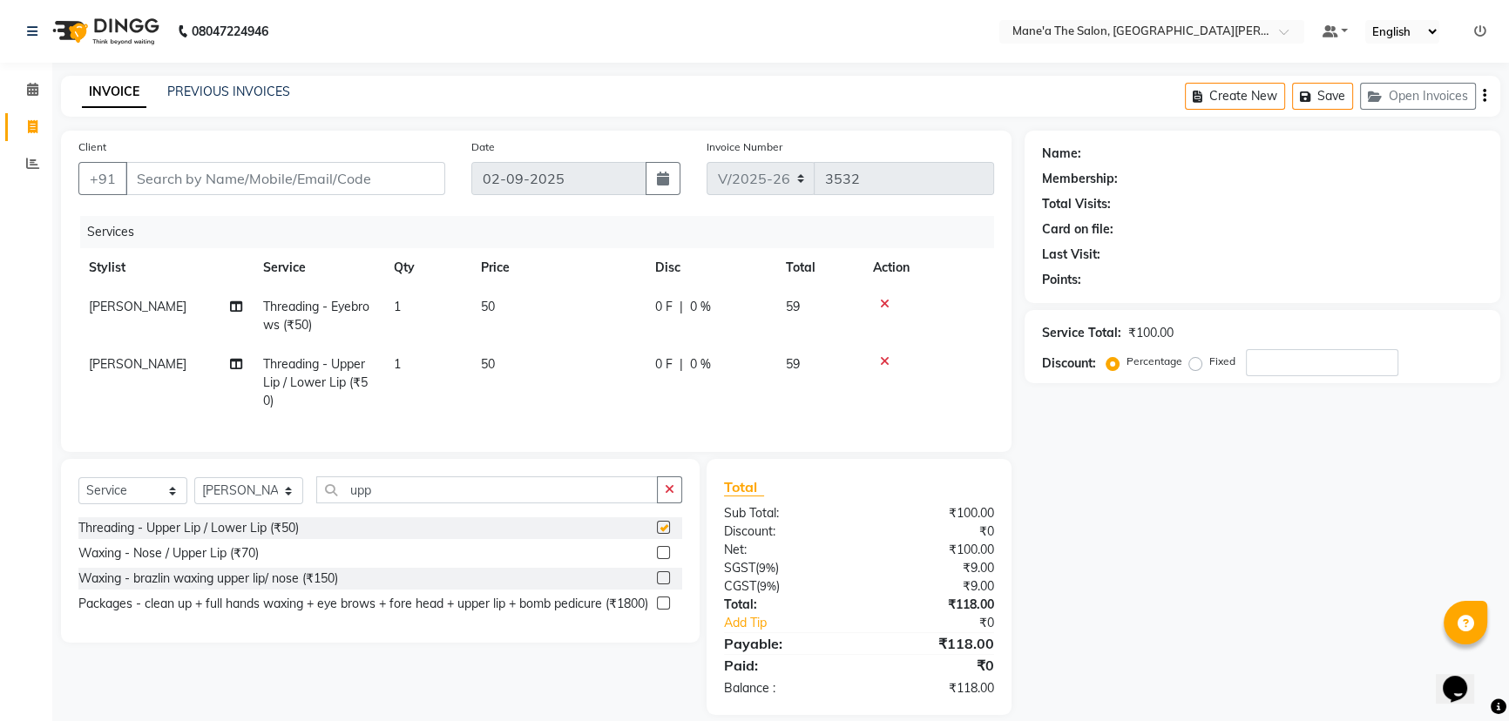
checkbox input "false"
click at [453, 503] on input "upp" at bounding box center [487, 490] width 342 height 27
type input "u"
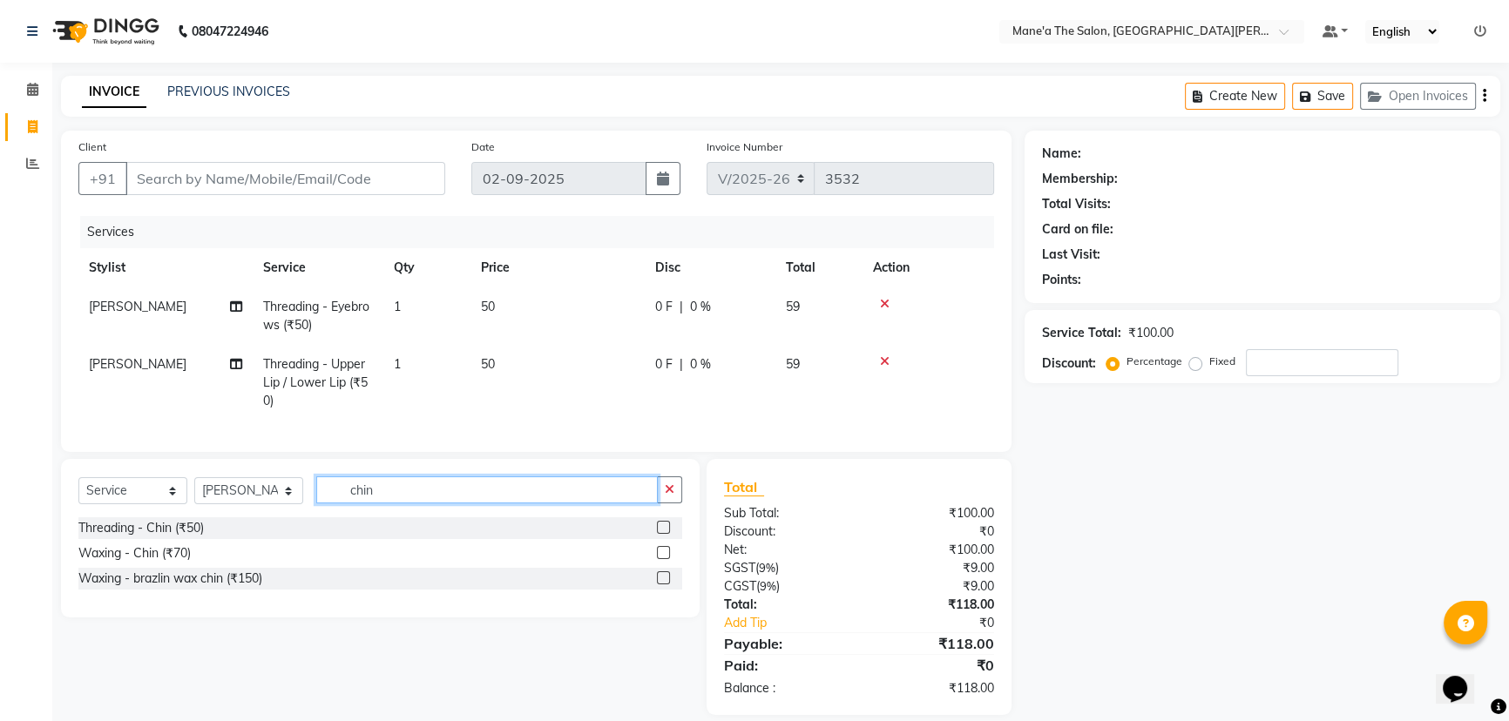
type input "chin"
click at [662, 534] on label at bounding box center [663, 527] width 13 height 13
click at [662, 534] on input "checkbox" at bounding box center [662, 528] width 11 height 11
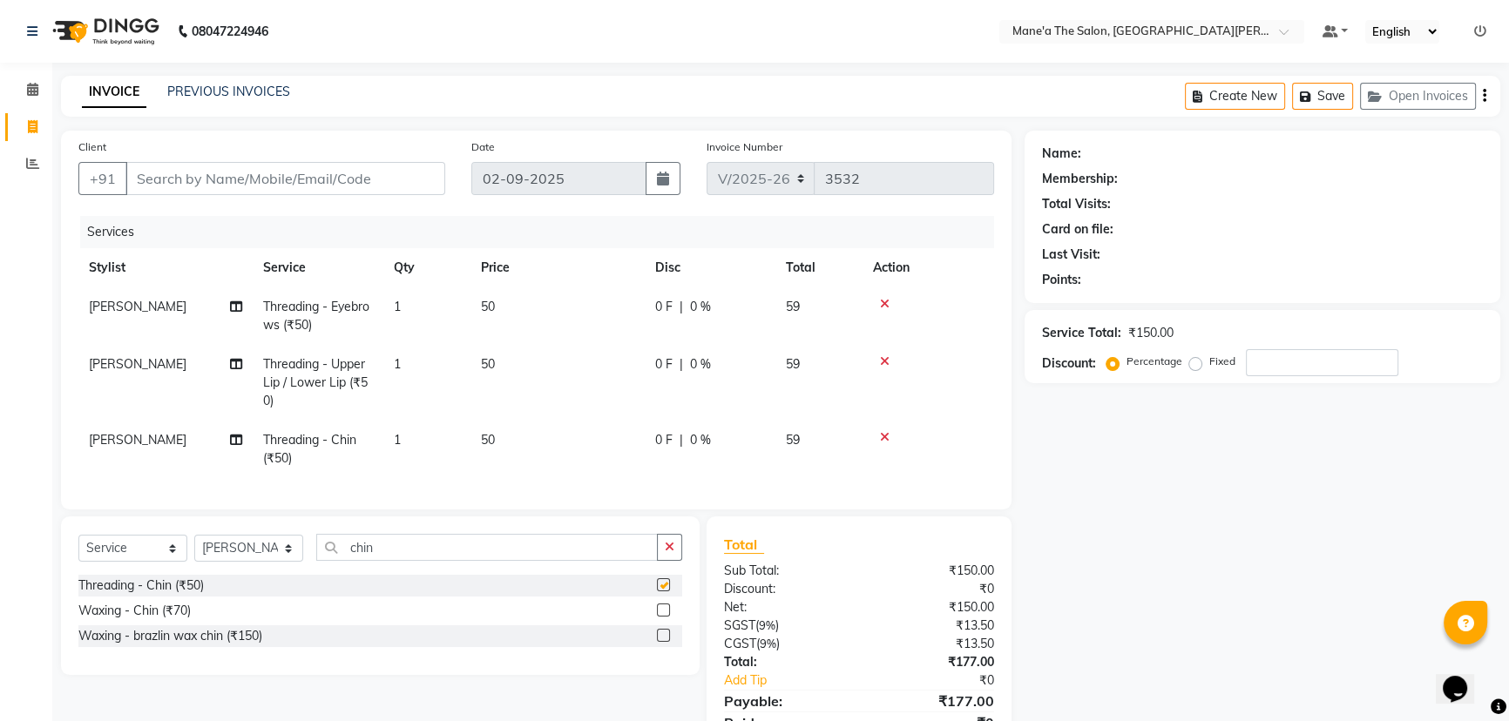
checkbox input "false"
click at [293, 173] on input "Client" at bounding box center [285, 178] width 320 height 33
type input "9"
type input "0"
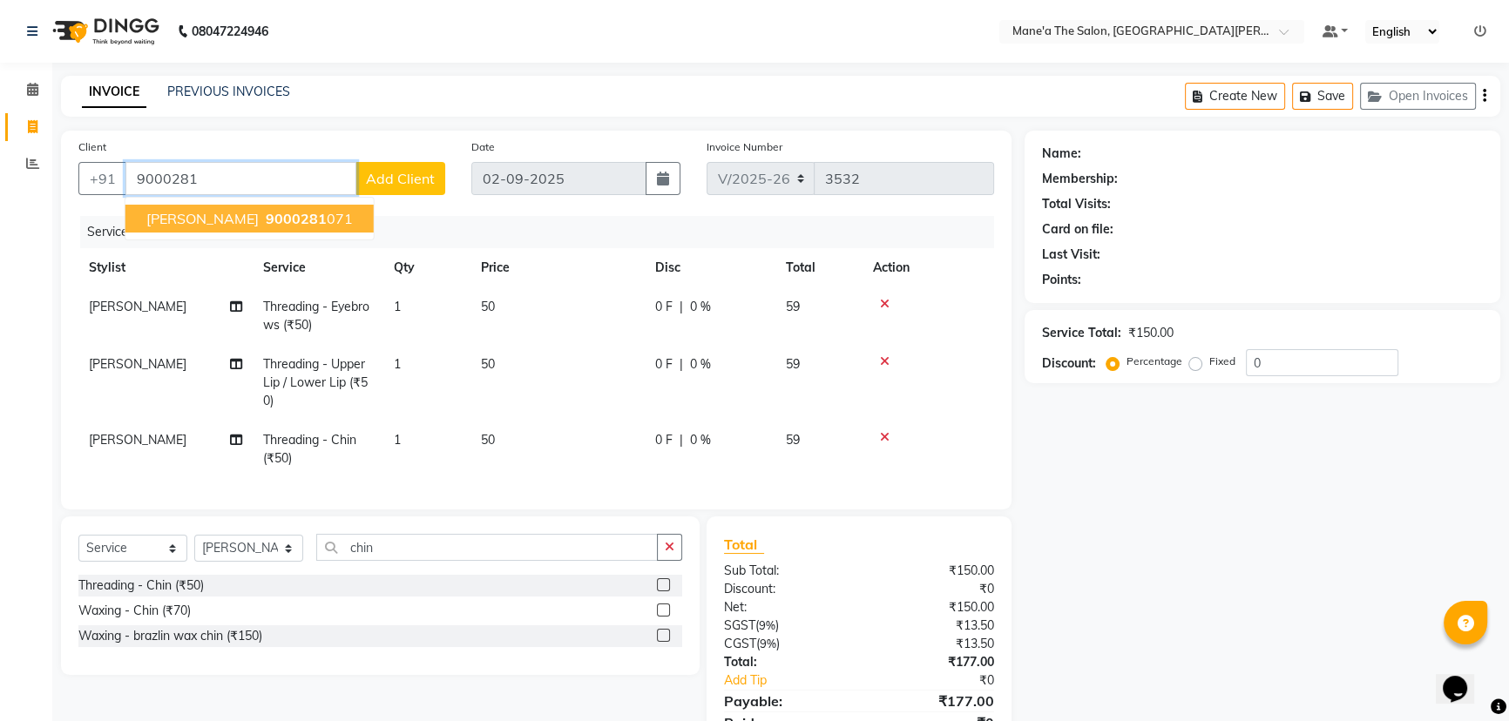
click at [241, 212] on span "[PERSON_NAME]" at bounding box center [202, 218] width 112 height 17
type input "9000281071"
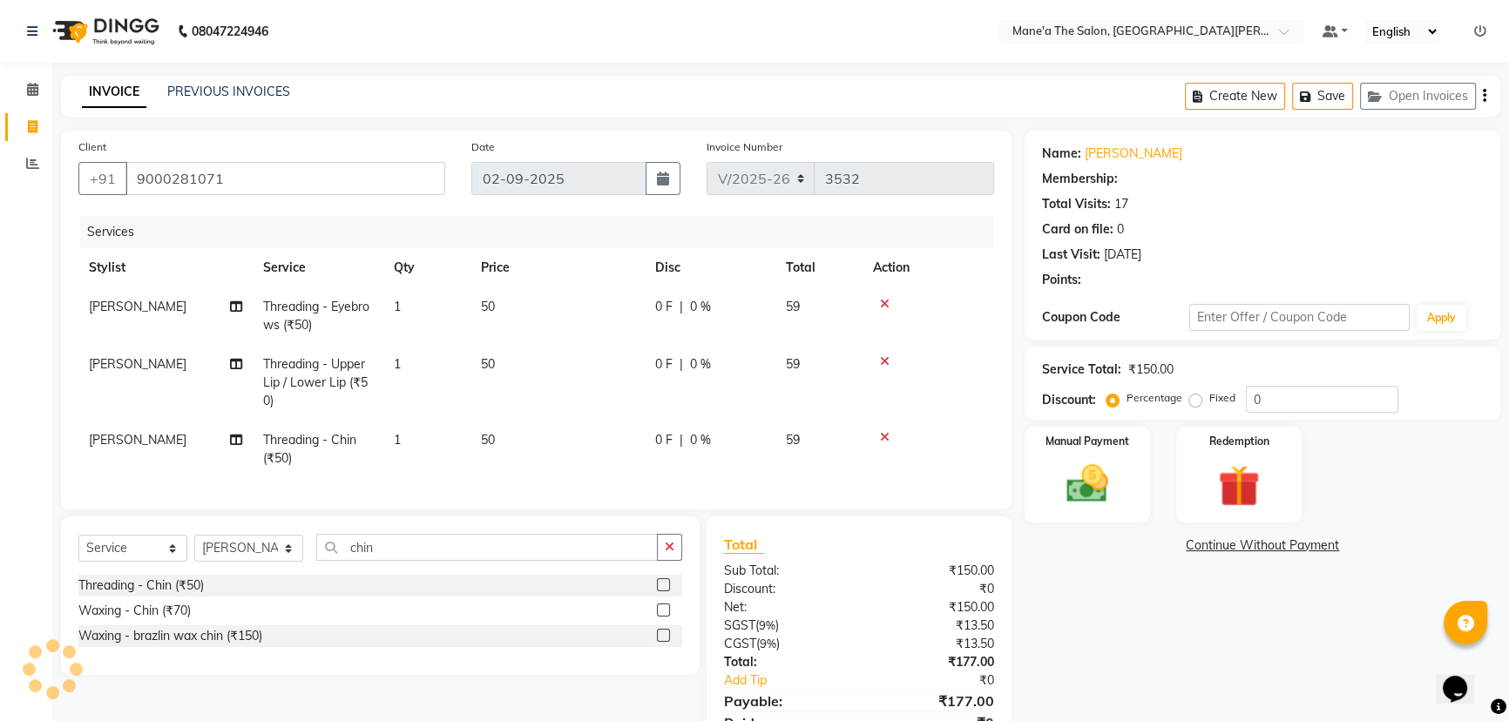
type input "20"
select select "1: Object"
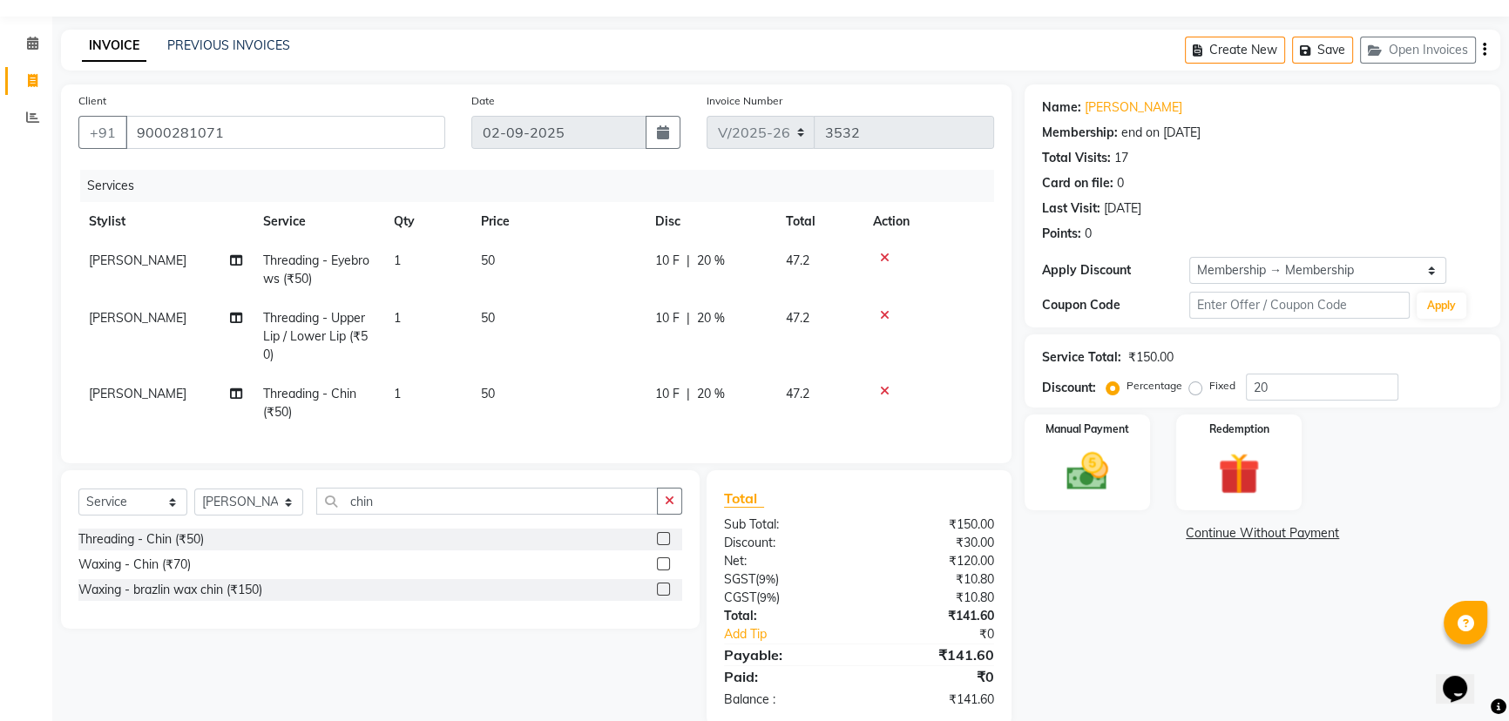
scroll to position [90, 0]
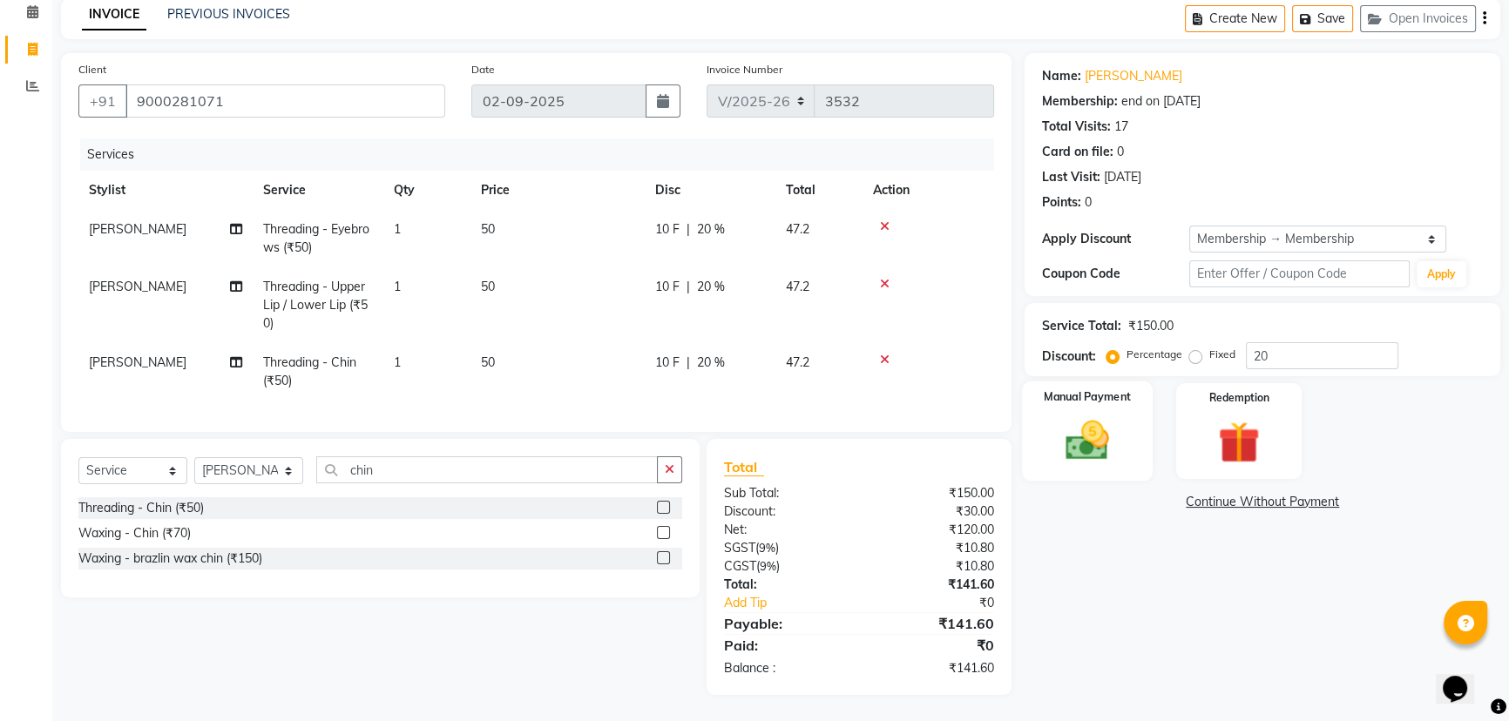
click at [1087, 426] on img at bounding box center [1088, 441] width 71 height 50
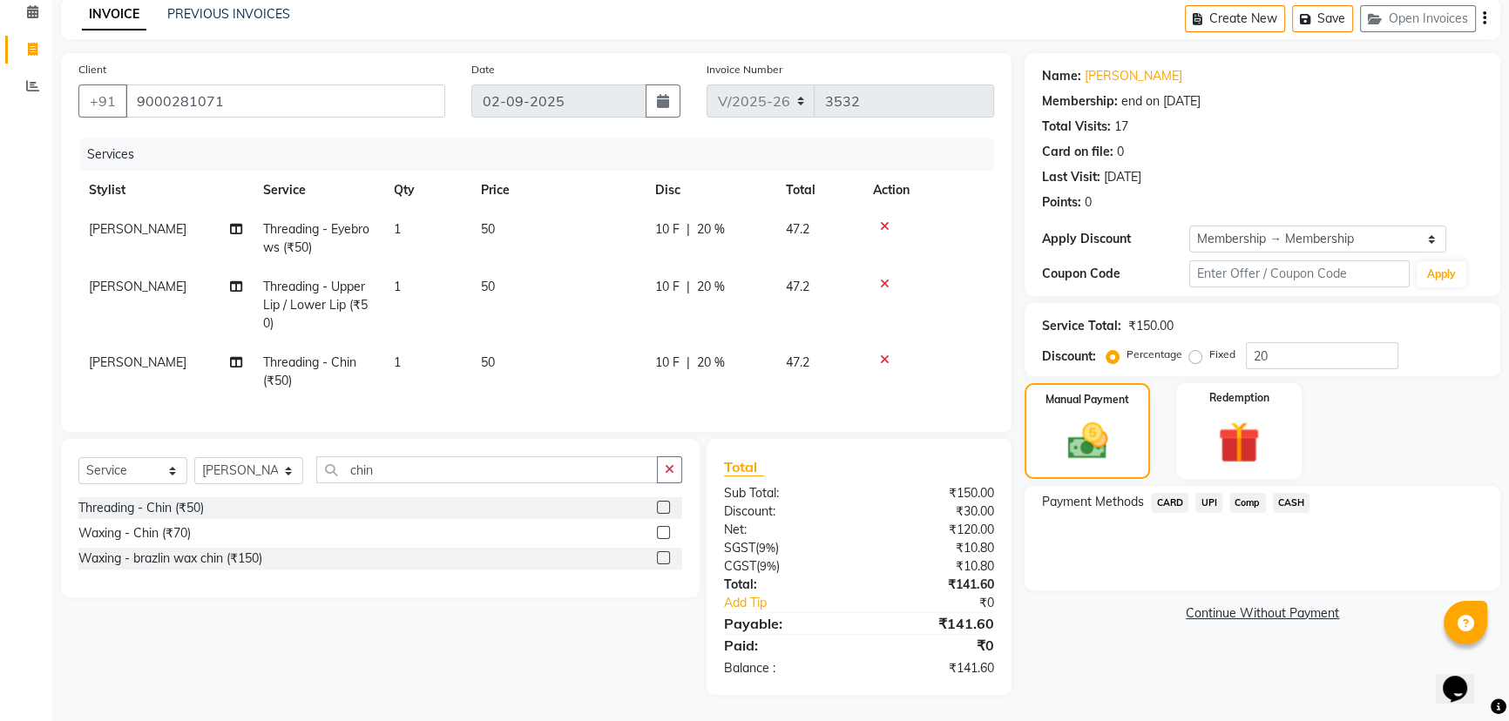
click at [1208, 494] on span "UPI" at bounding box center [1208, 503] width 27 height 20
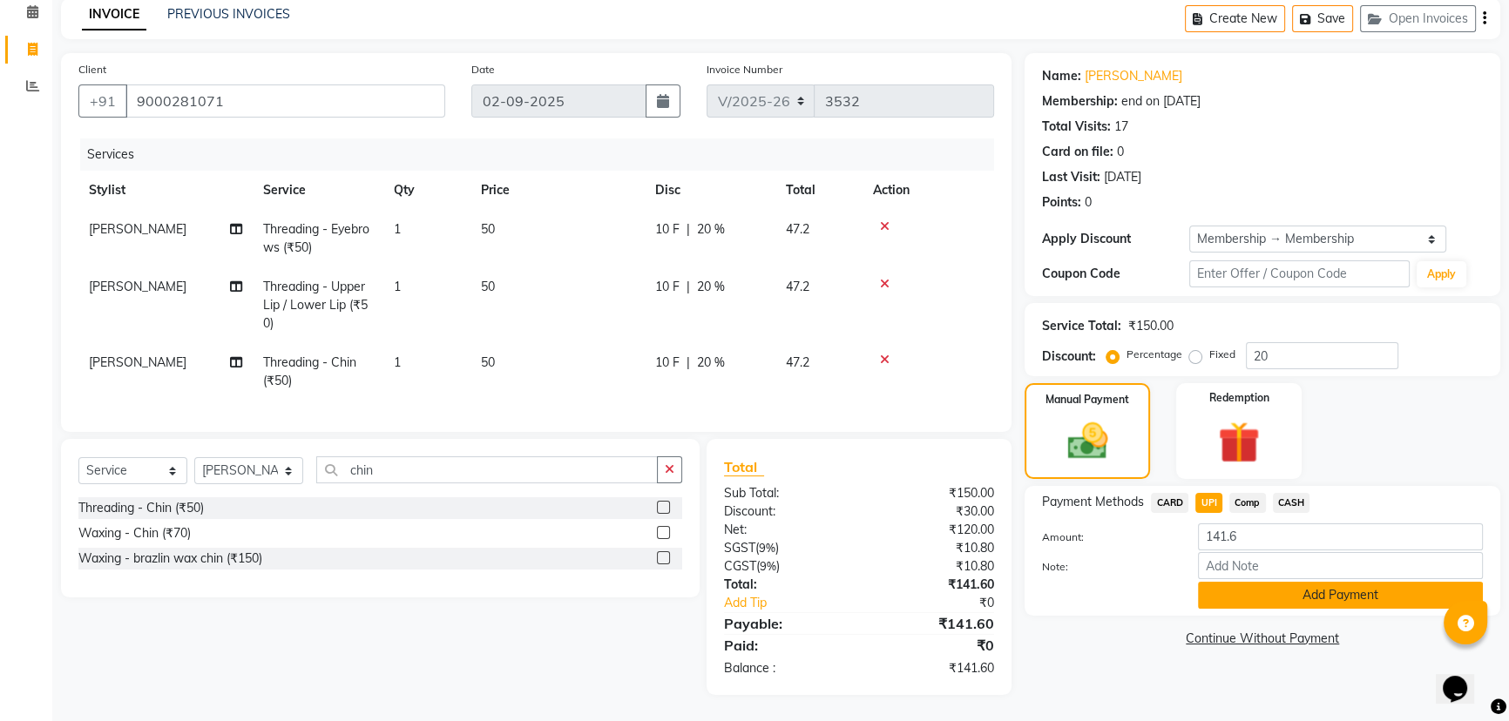
click at [1289, 583] on button "Add Payment" at bounding box center [1340, 595] width 285 height 27
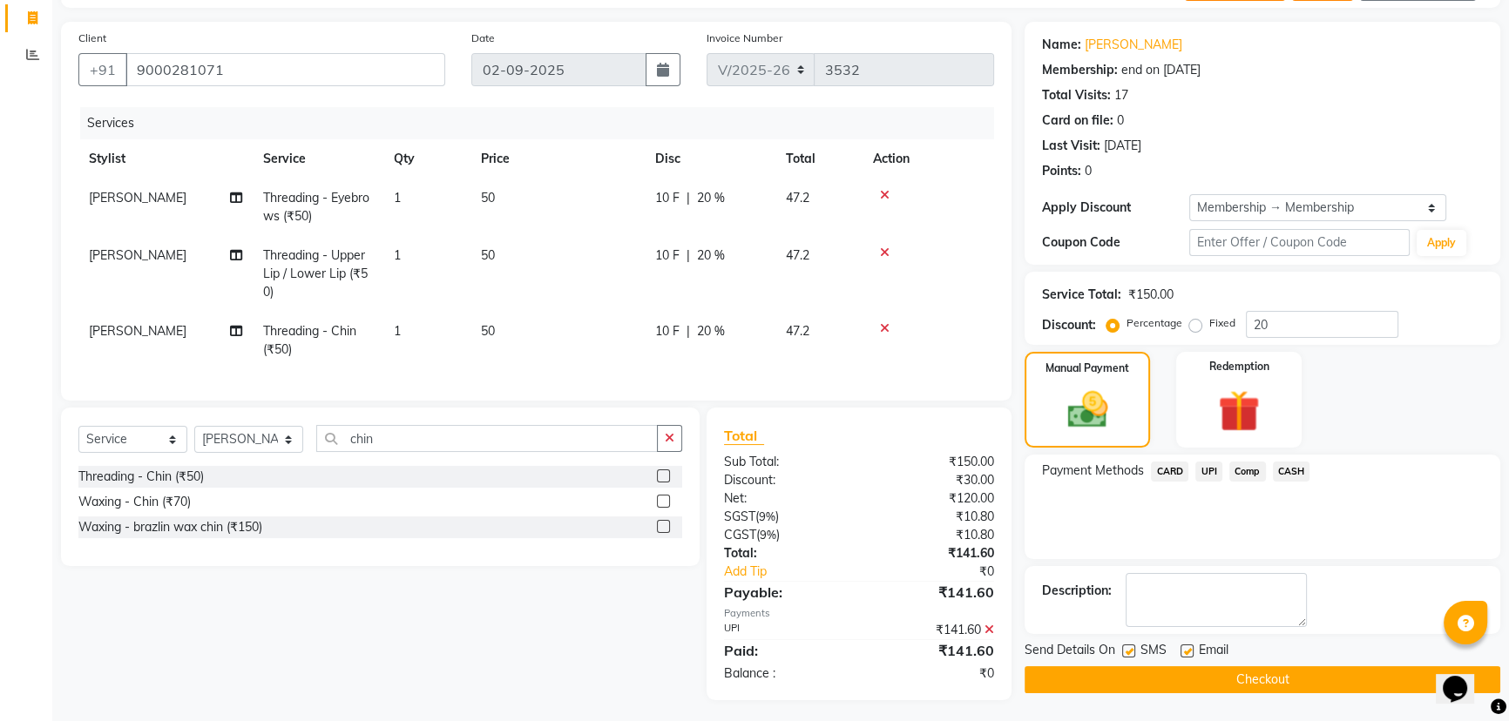
scroll to position [126, 0]
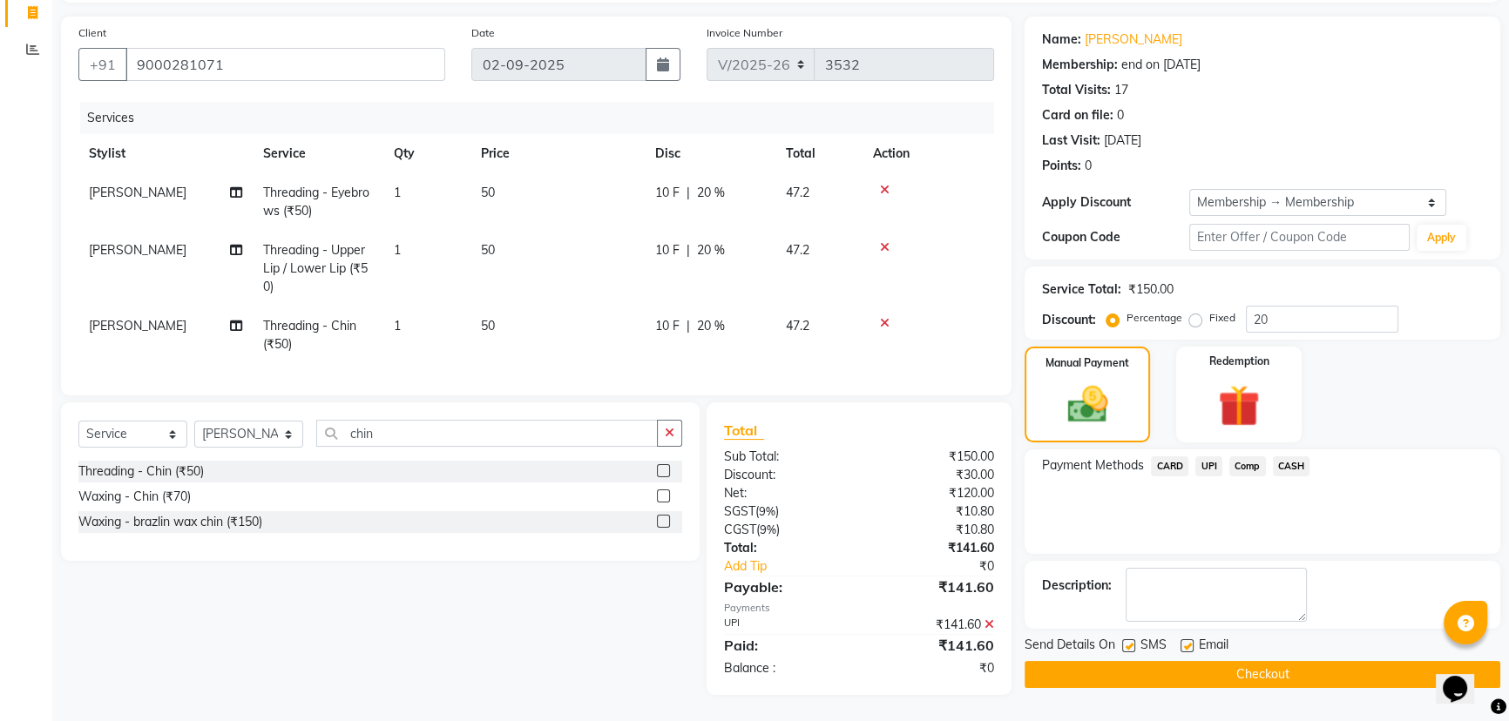
click at [1272, 661] on button "Checkout" at bounding box center [1263, 674] width 476 height 27
